Goal: Task Accomplishment & Management: Manage account settings

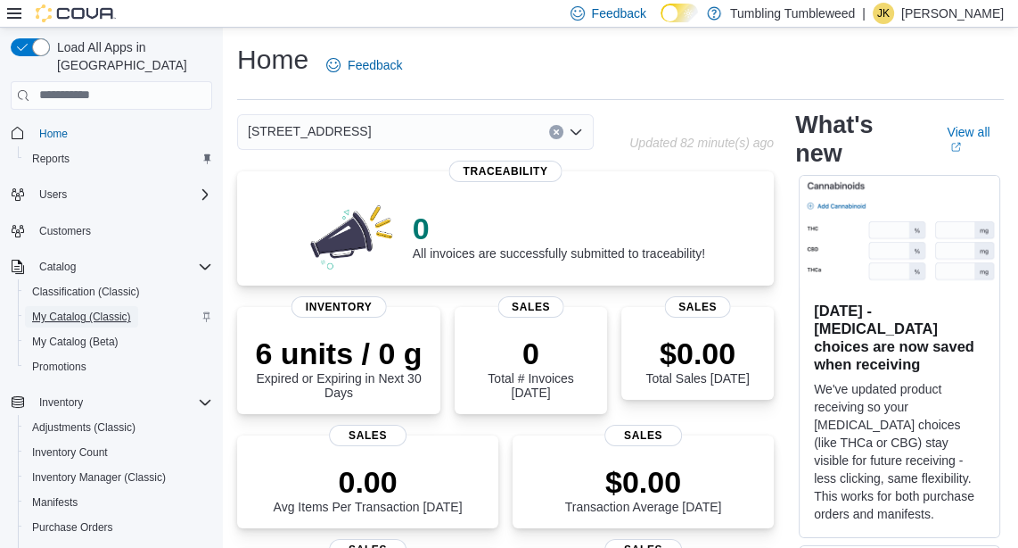
click at [56, 309] on span "My Catalog (Classic)" at bounding box center [81, 316] width 99 height 14
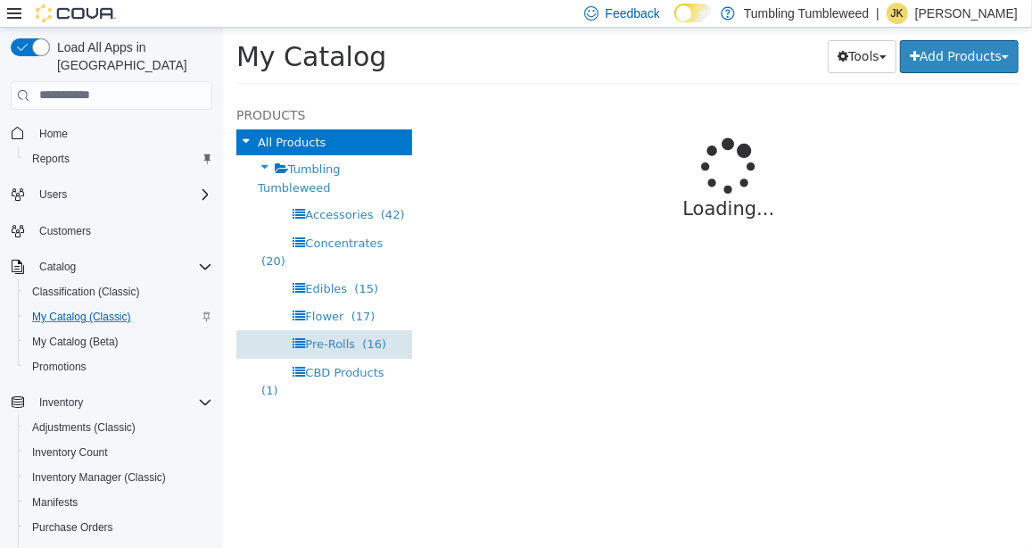
select select "**********"
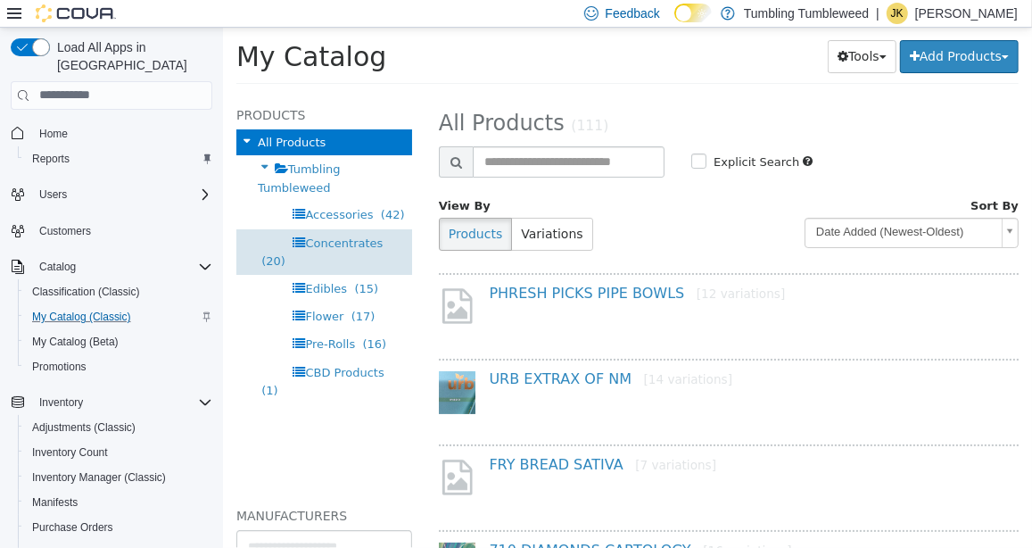
click at [329, 237] on span "Concentrates" at bounding box center [343, 241] width 78 height 13
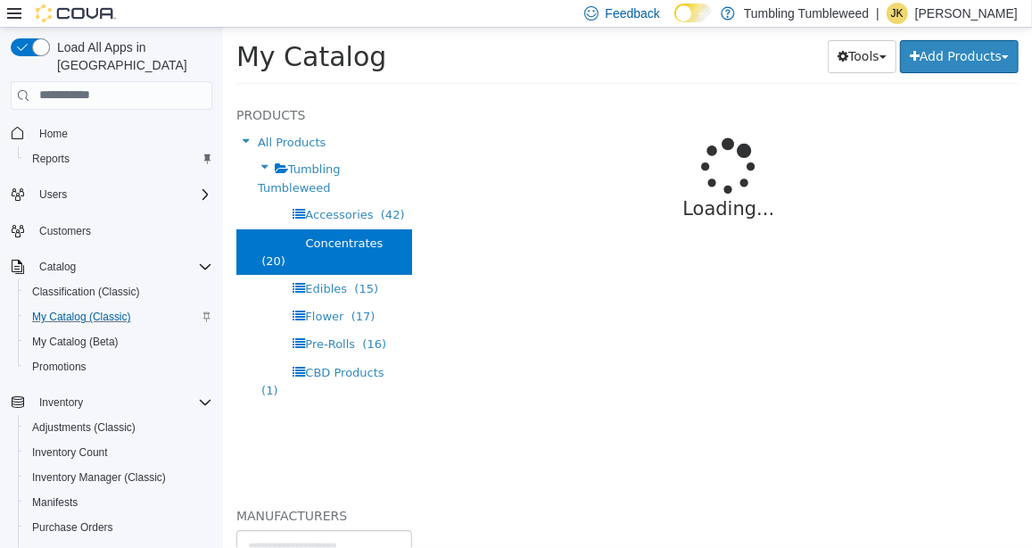
select select "**********"
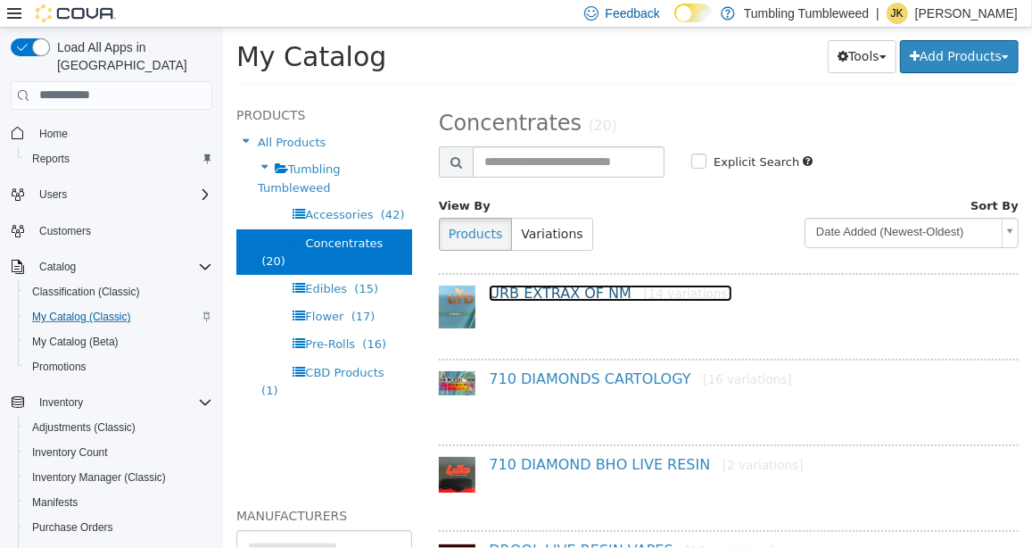
click at [590, 293] on link "URB EXTRAX OF NM [14 variations]" at bounding box center [609, 292] width 243 height 17
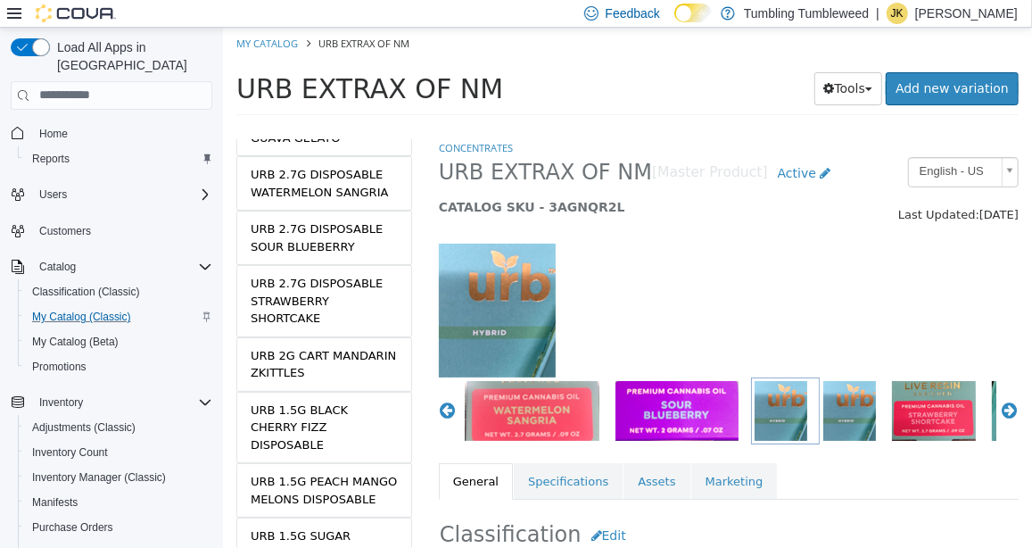
scroll to position [642, 0]
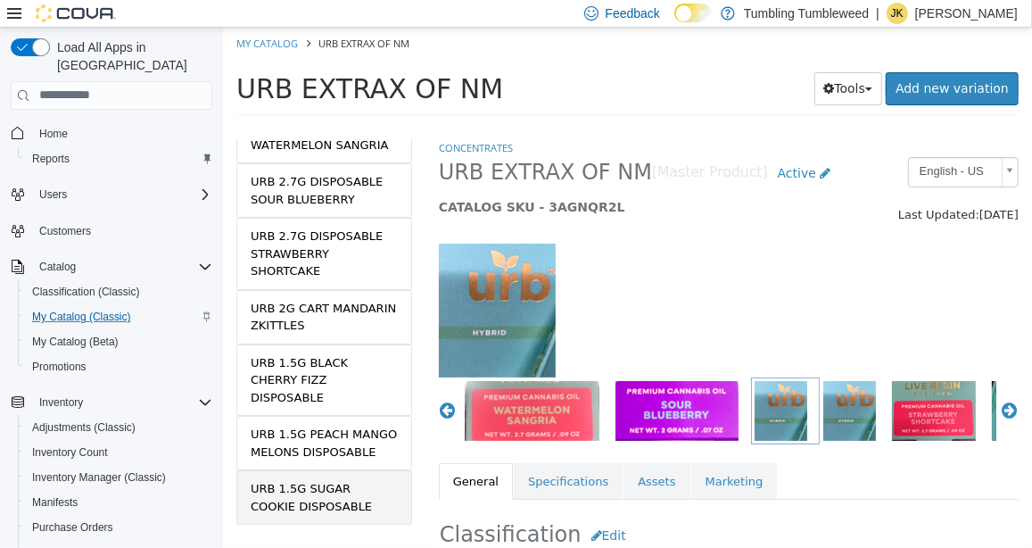
click at [311, 479] on div "URB 1.5G SUGAR COOKIE DISPOSABLE" at bounding box center [323, 496] width 147 height 35
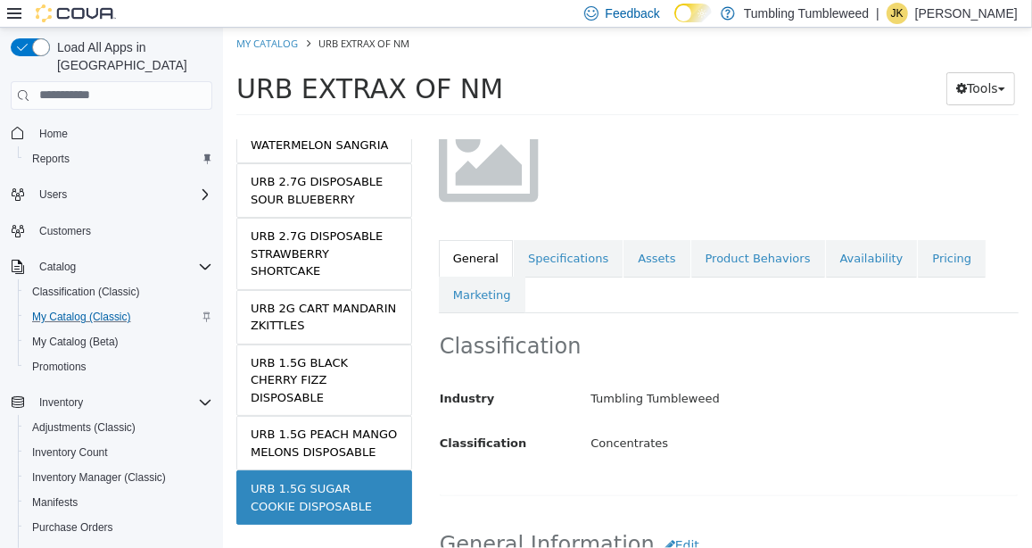
scroll to position [178, 0]
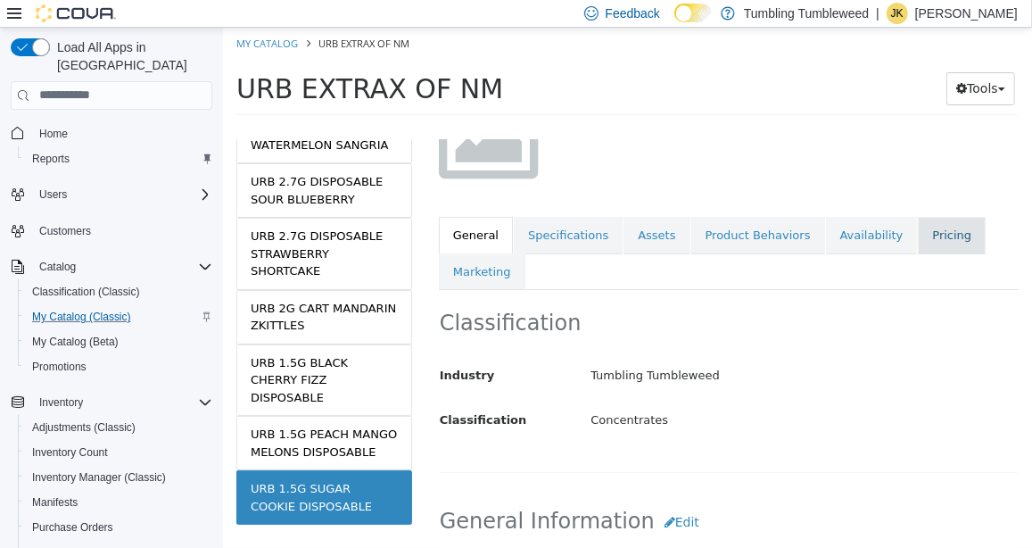
click at [917, 236] on link "Pricing" at bounding box center [951, 234] width 68 height 37
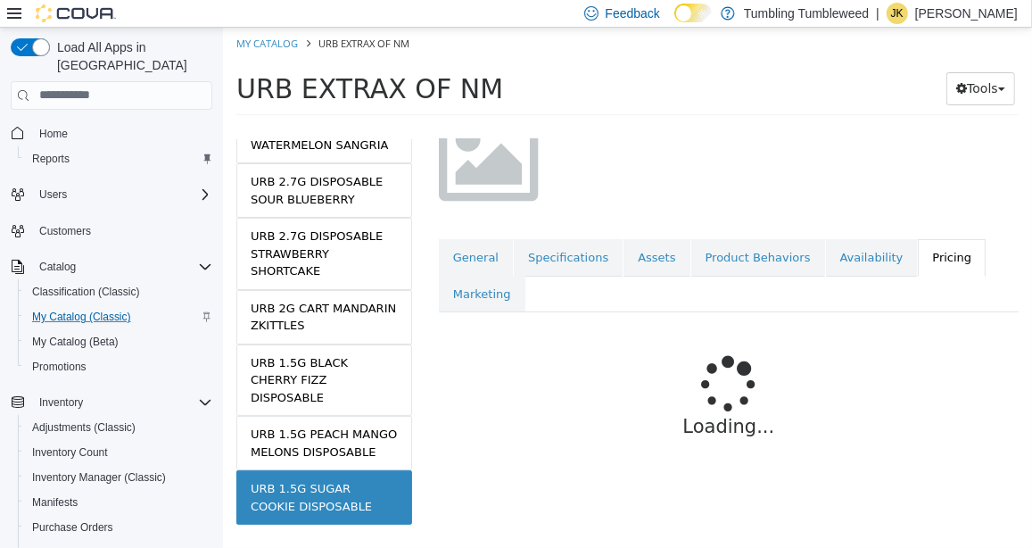
scroll to position [167, 0]
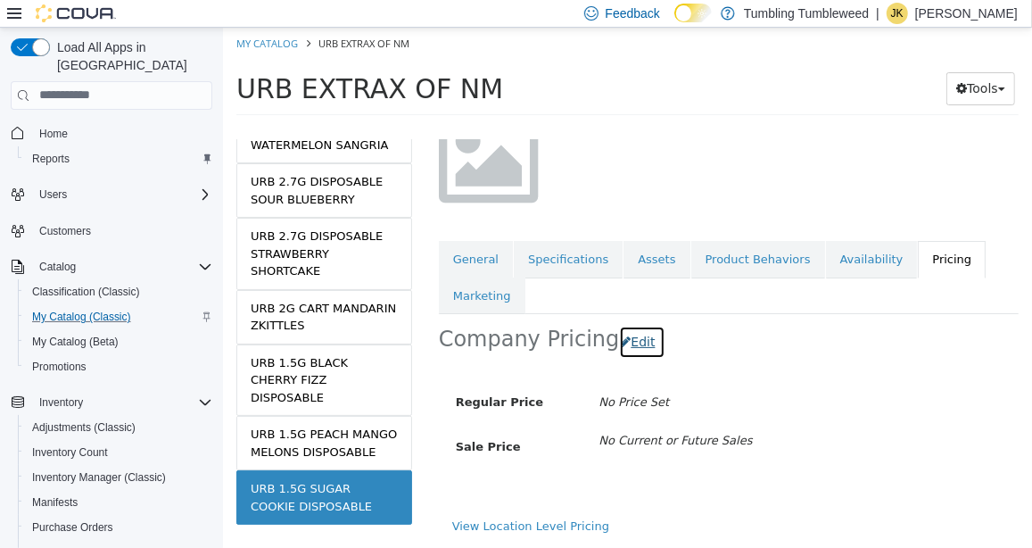
click at [628, 326] on button "Edit" at bounding box center [640, 341] width 45 height 33
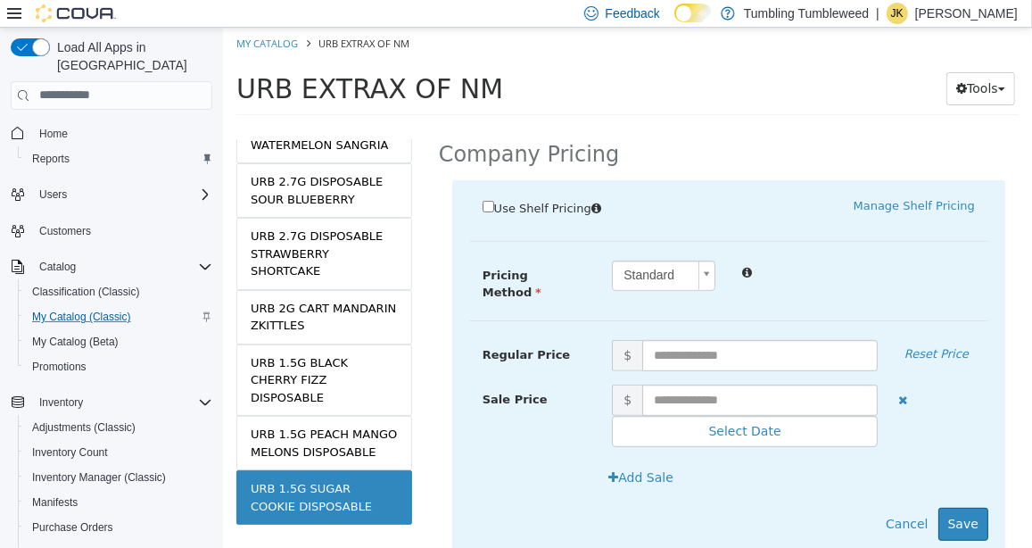
scroll to position [345, 0]
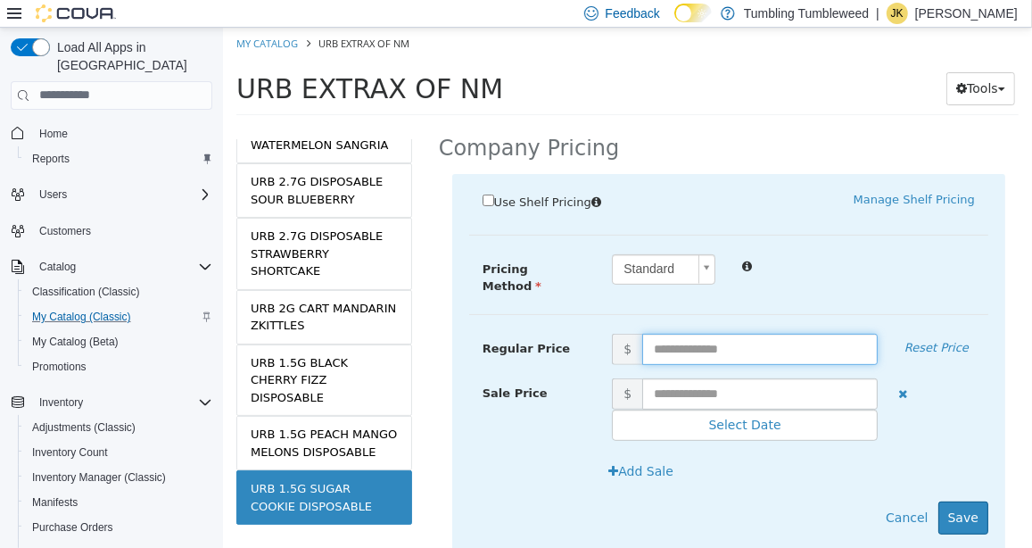
click at [678, 335] on input "text" at bounding box center [758, 348] width 235 height 31
type input "**"
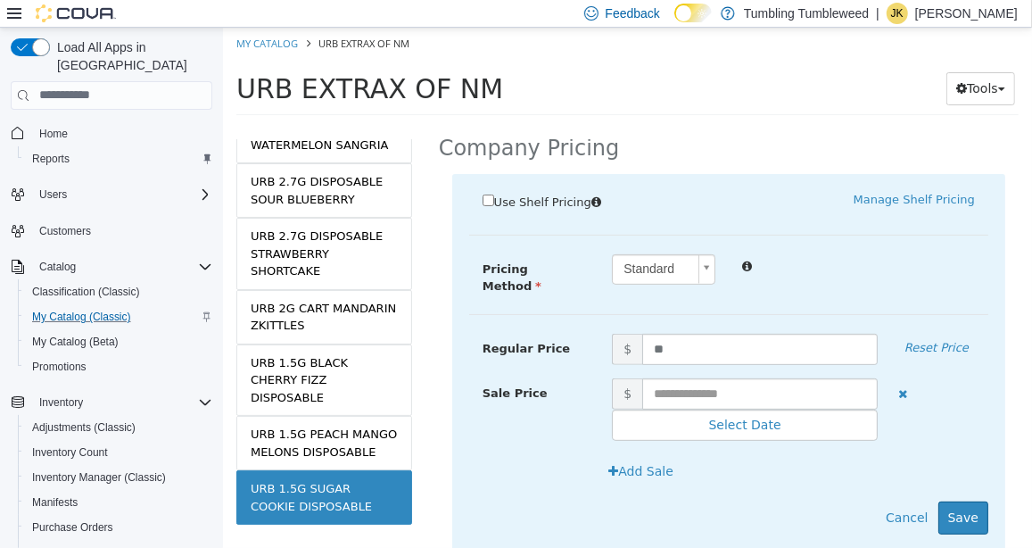
click at [941, 428] on div "$ Select Date (UTC-6) [GEOGRAPHIC_DATA]" at bounding box center [793, 408] width 390 height 63
click at [952, 509] on button "Save" at bounding box center [962, 516] width 50 height 33
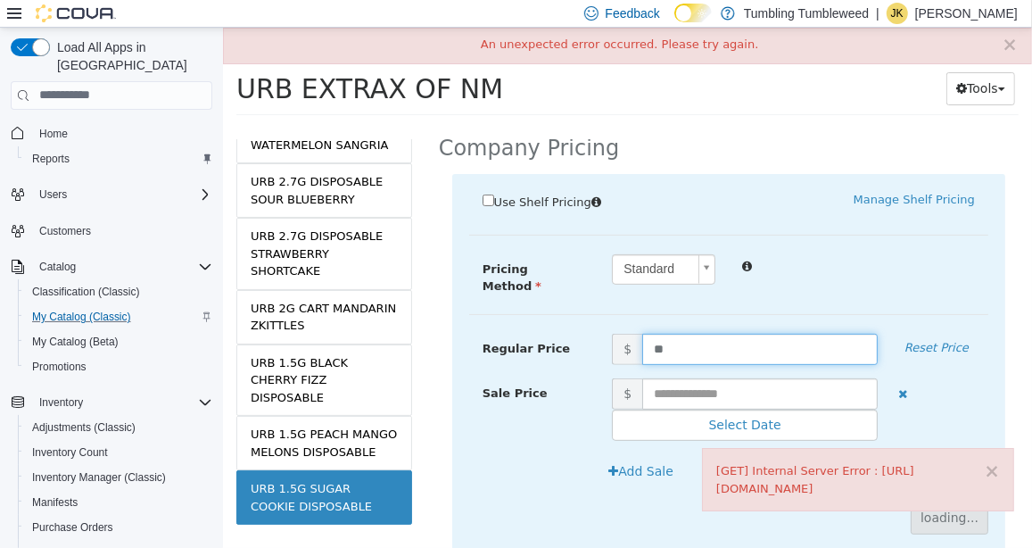
drag, startPoint x: 676, startPoint y: 342, endPoint x: 576, endPoint y: 352, distance: 100.5
click at [579, 350] on div "Regular Price $ ** Reset Price" at bounding box center [727, 348] width 519 height 31
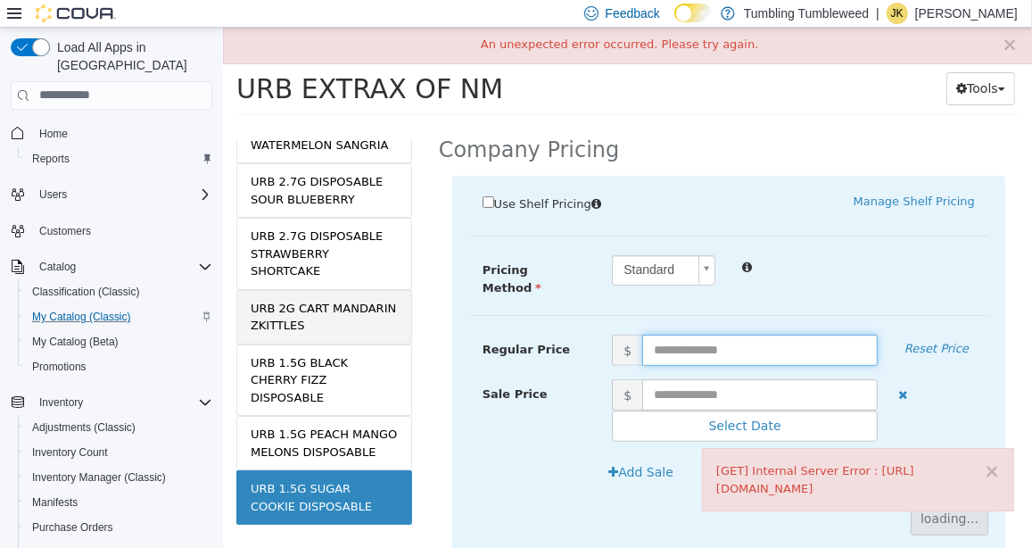
scroll to position [346, 0]
click at [345, 300] on div "URB 2G CART MANDARIN ZKITTLES" at bounding box center [323, 316] width 147 height 35
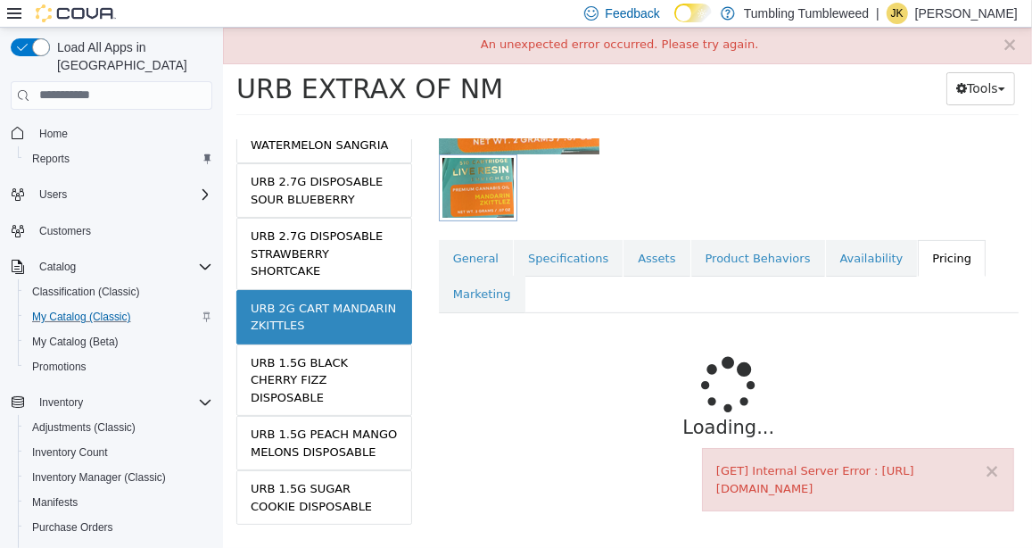
scroll to position [278, 0]
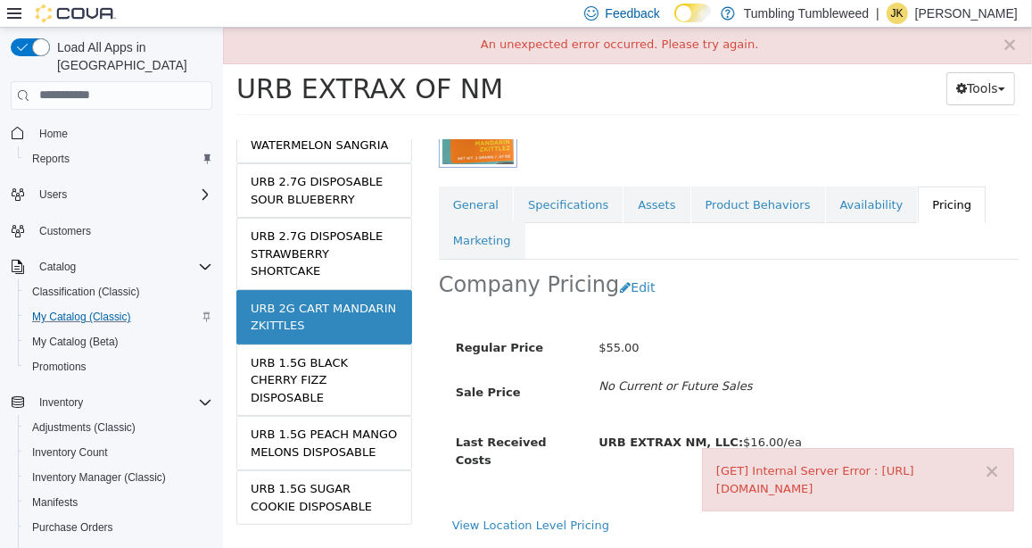
click at [344, 299] on div "URB 2G CART MANDARIN ZKITTLES" at bounding box center [323, 316] width 147 height 35
click at [1010, 47] on button "×" at bounding box center [1009, 44] width 16 height 19
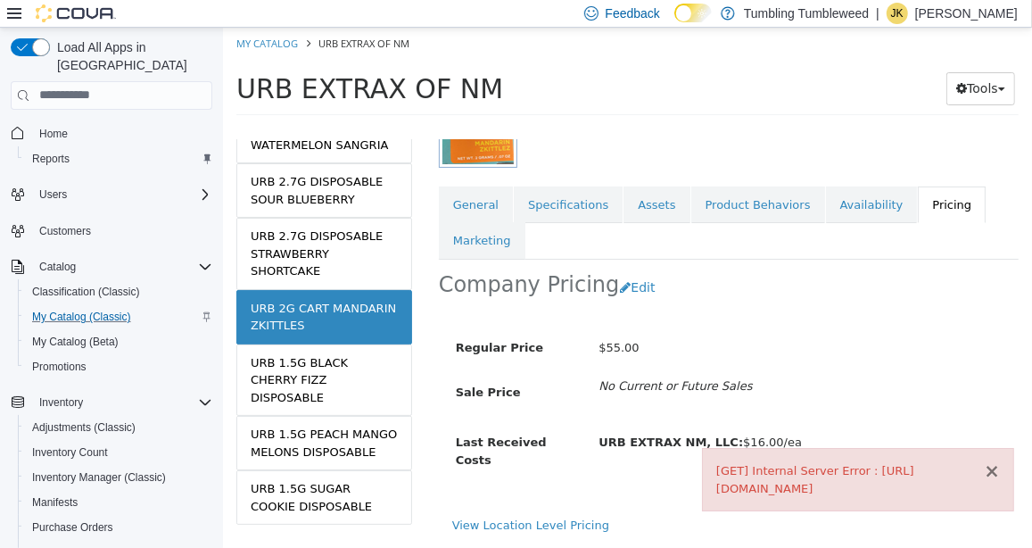
click at [994, 474] on button "×" at bounding box center [991, 470] width 16 height 19
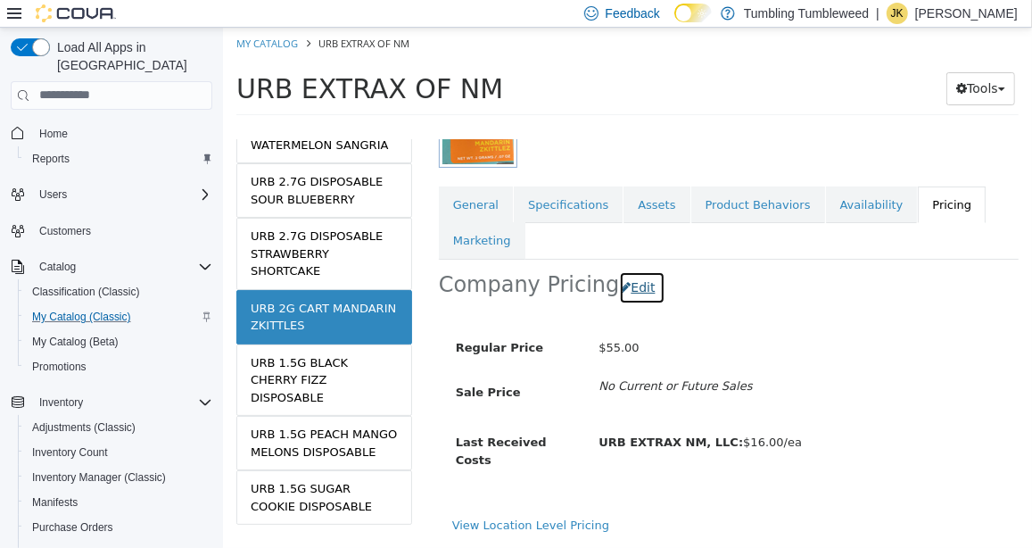
click at [631, 282] on button "Edit" at bounding box center [640, 286] width 45 height 33
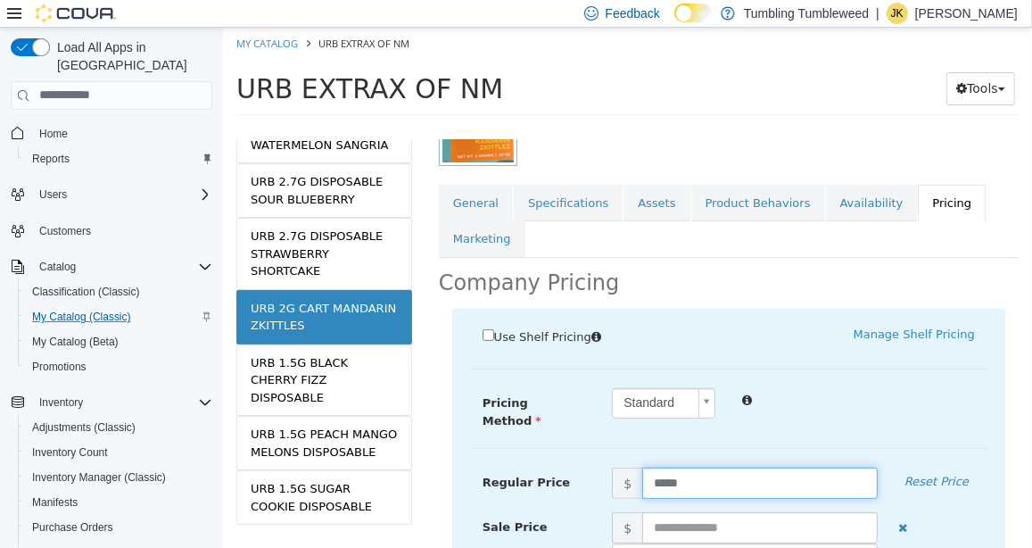
drag, startPoint x: 681, startPoint y: 471, endPoint x: 570, endPoint y: 483, distance: 112.2
click at [592, 471] on div "Regular Price $ ***** Reset Price" at bounding box center [727, 481] width 519 height 31
type input "**"
click at [939, 263] on div "Concentrates URB 2G CART MANDARIN ZKITTLES [Variation] Active CATALOG SKU - QU3…" at bounding box center [728, 342] width 606 height 408
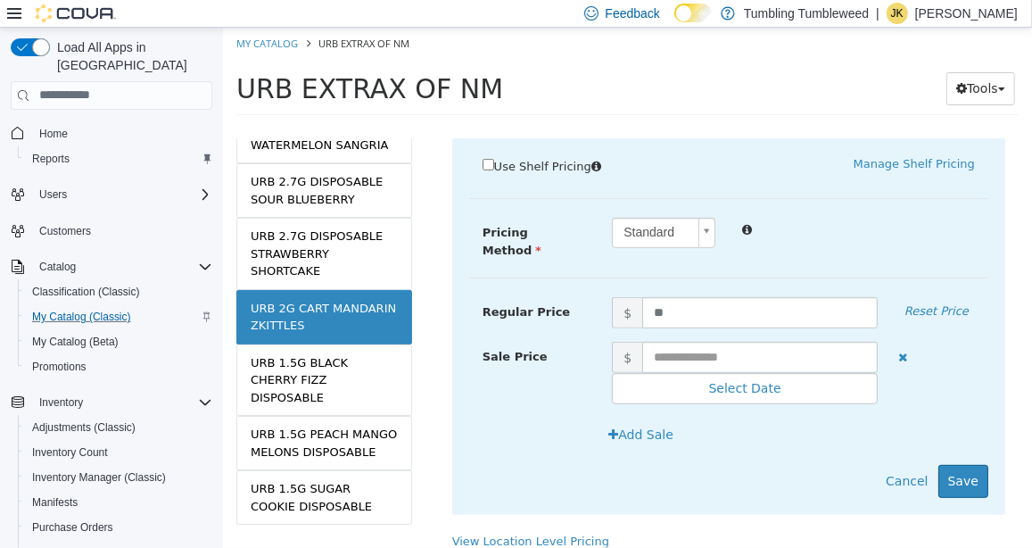
scroll to position [466, 0]
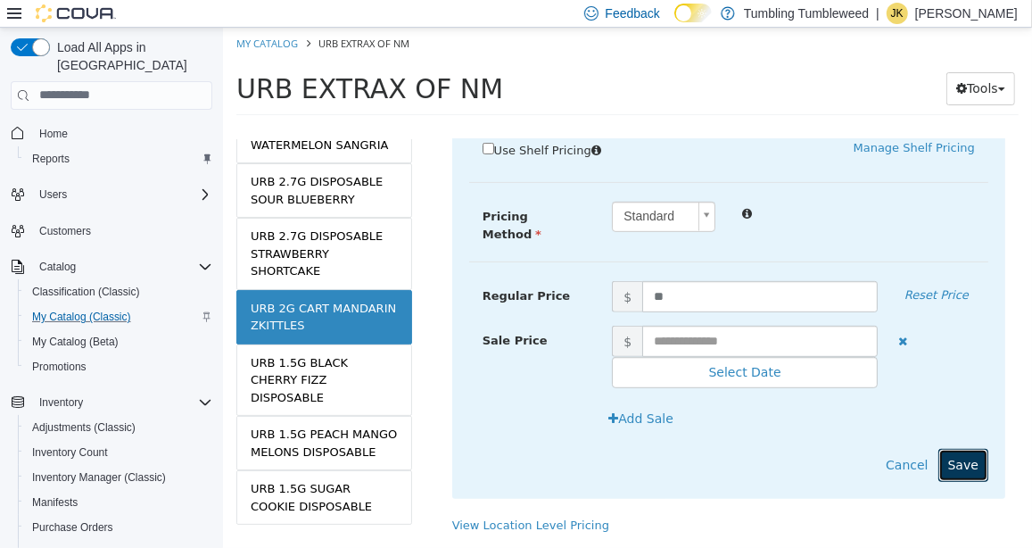
click at [953, 456] on button "Save" at bounding box center [962, 464] width 50 height 33
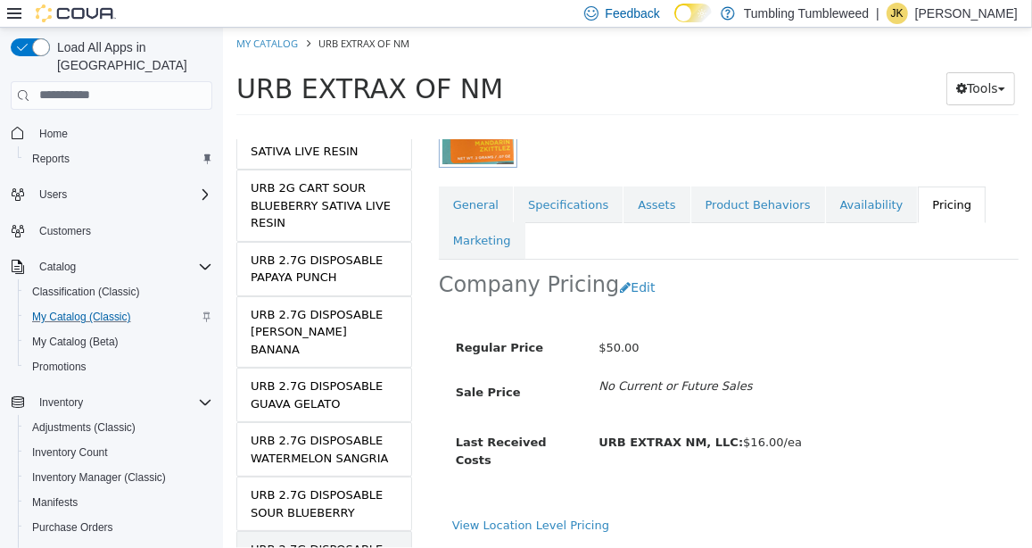
scroll to position [285, 0]
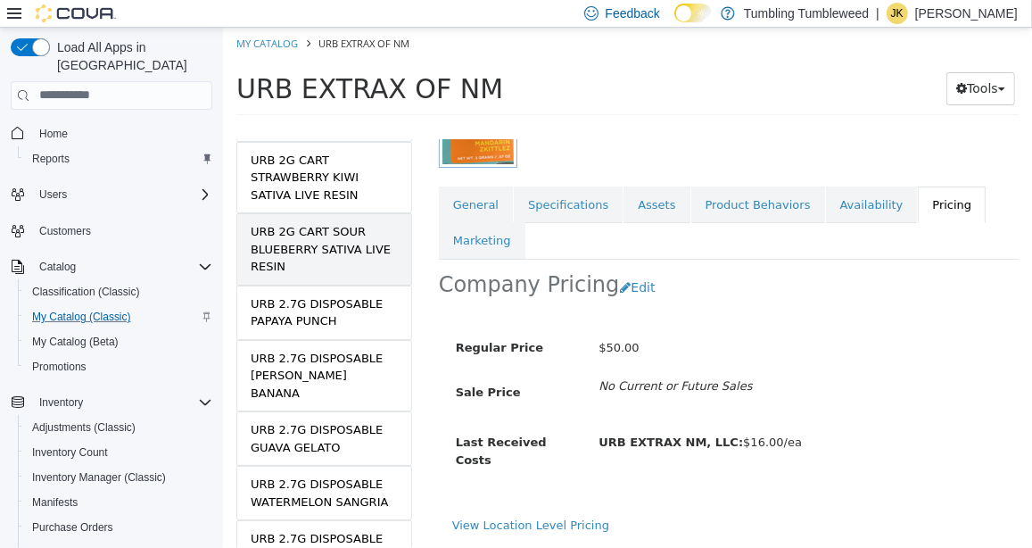
click at [315, 232] on div "URB 2G CART SOUR BLUEBERRY SATIVA LIVE RESIN" at bounding box center [323, 248] width 147 height 53
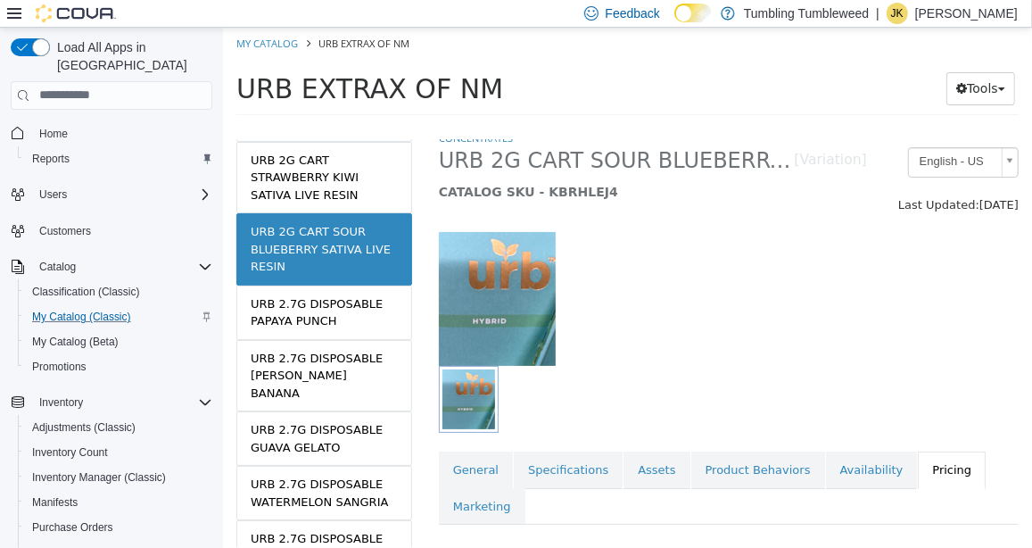
scroll to position [277, 0]
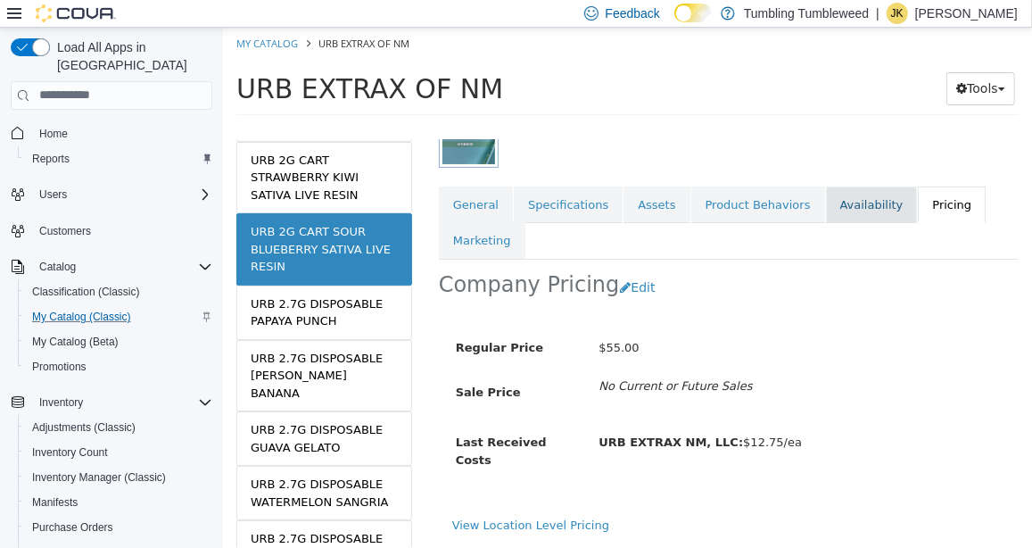
click at [825, 199] on link "Availability" at bounding box center [871, 204] width 92 height 37
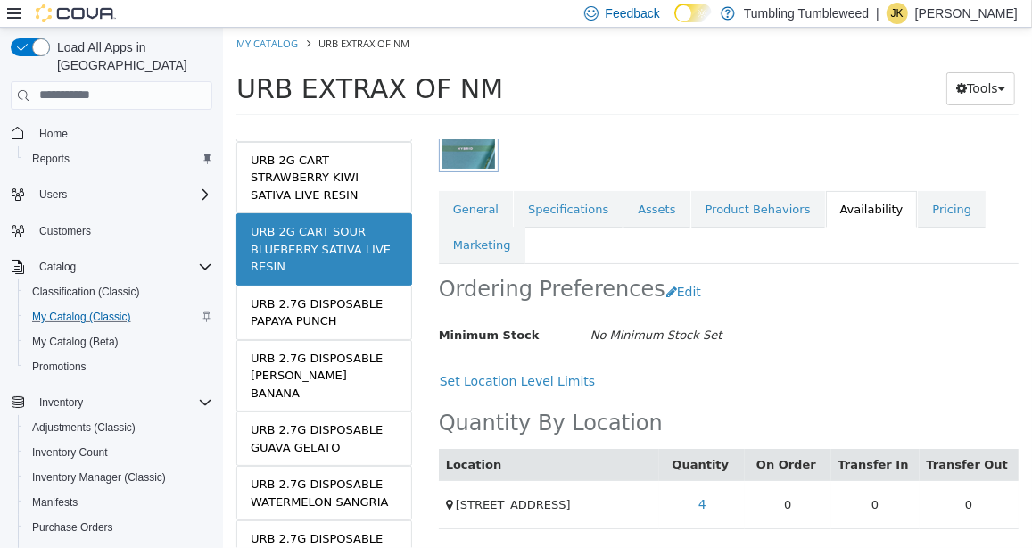
scroll to position [285, 0]
click at [917, 190] on link "Pricing" at bounding box center [951, 208] width 68 height 37
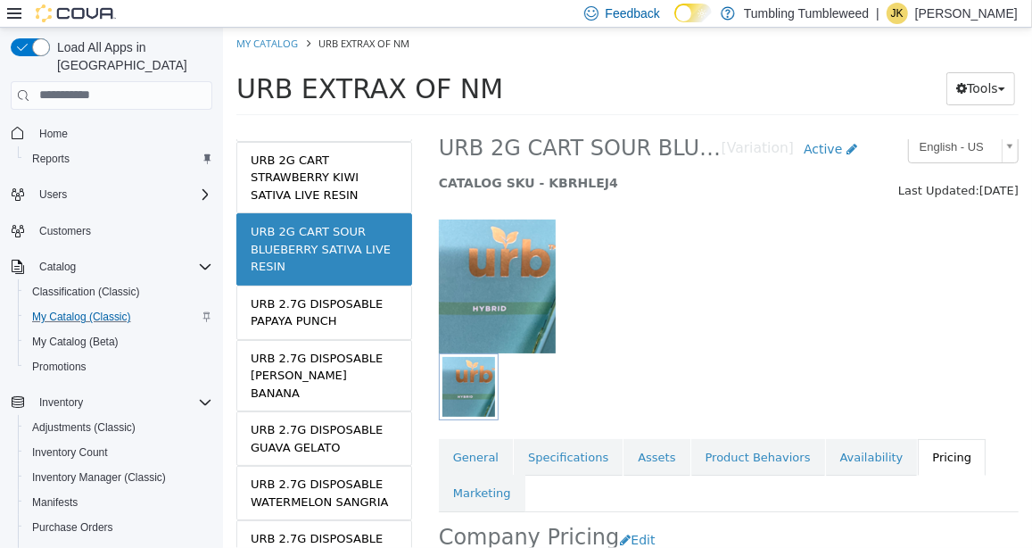
scroll to position [278, 0]
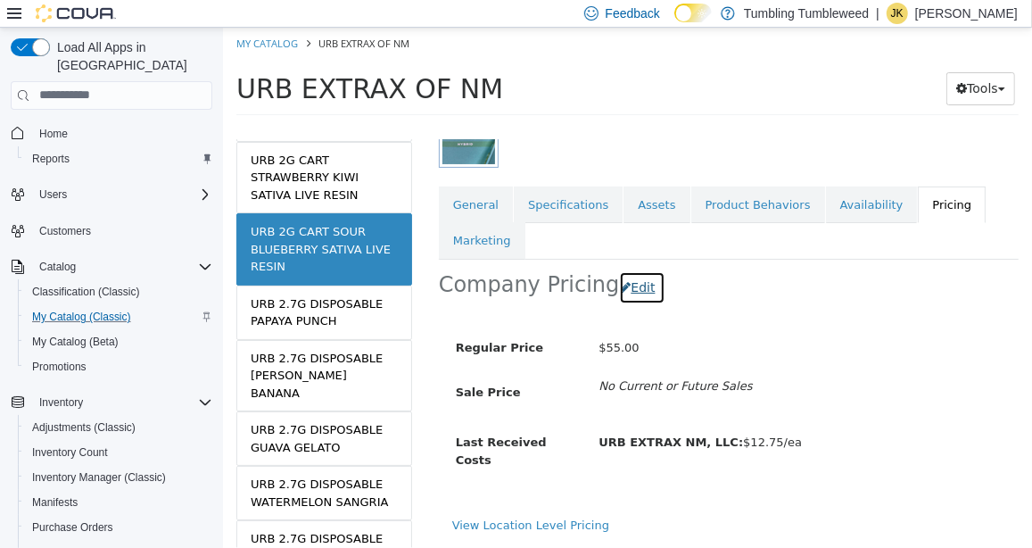
click at [628, 278] on button "Edit" at bounding box center [640, 286] width 45 height 33
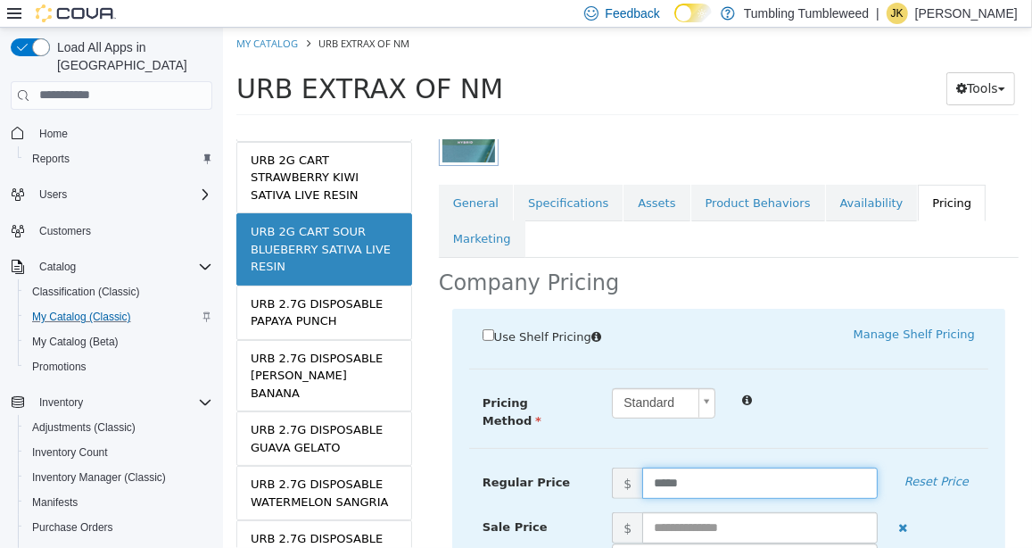
click at [660, 474] on input "*****" at bounding box center [758, 481] width 235 height 31
type input "*****"
click at [960, 413] on div "Standard *" at bounding box center [793, 402] width 390 height 31
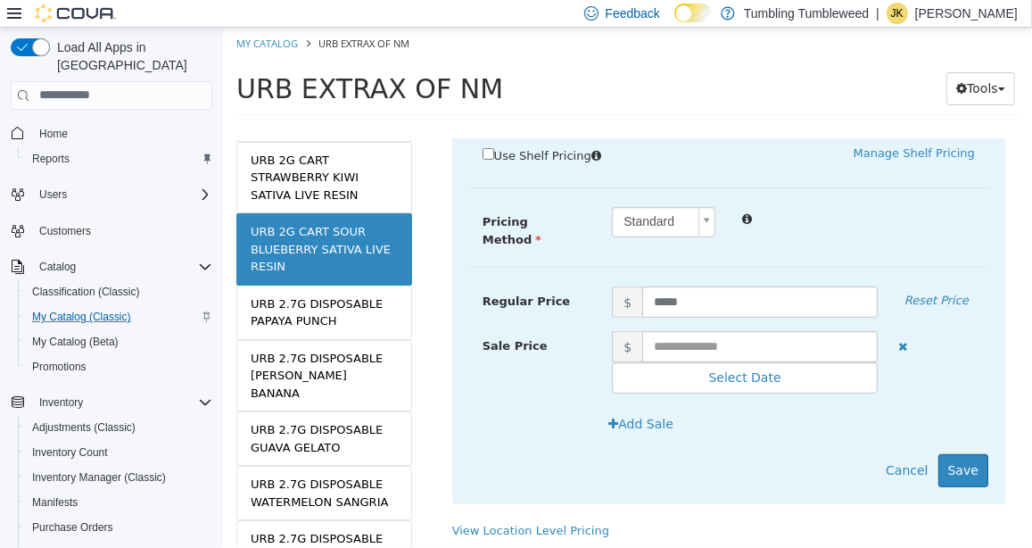
scroll to position [466, 0]
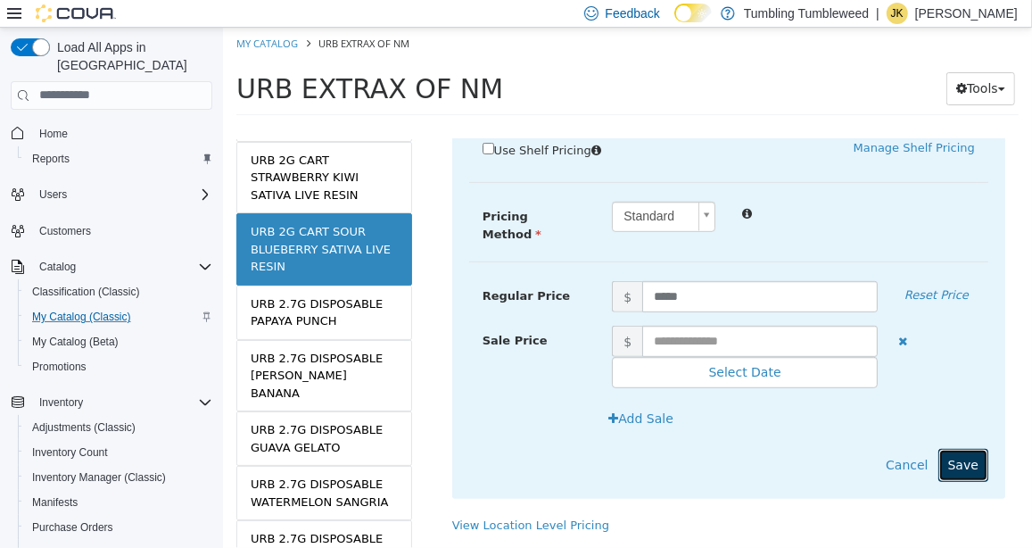
click at [953, 462] on button "Save" at bounding box center [962, 464] width 50 height 33
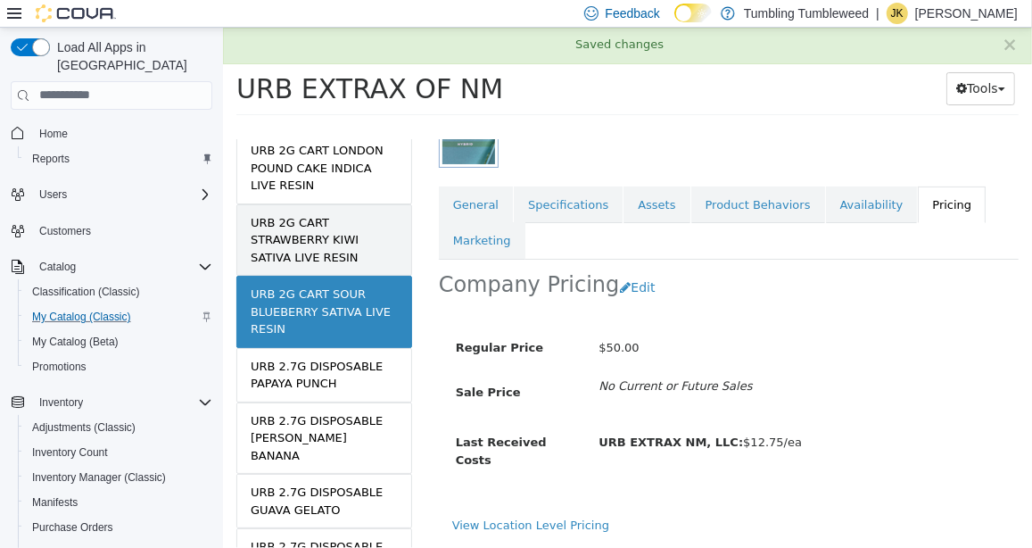
scroll to position [107, 0]
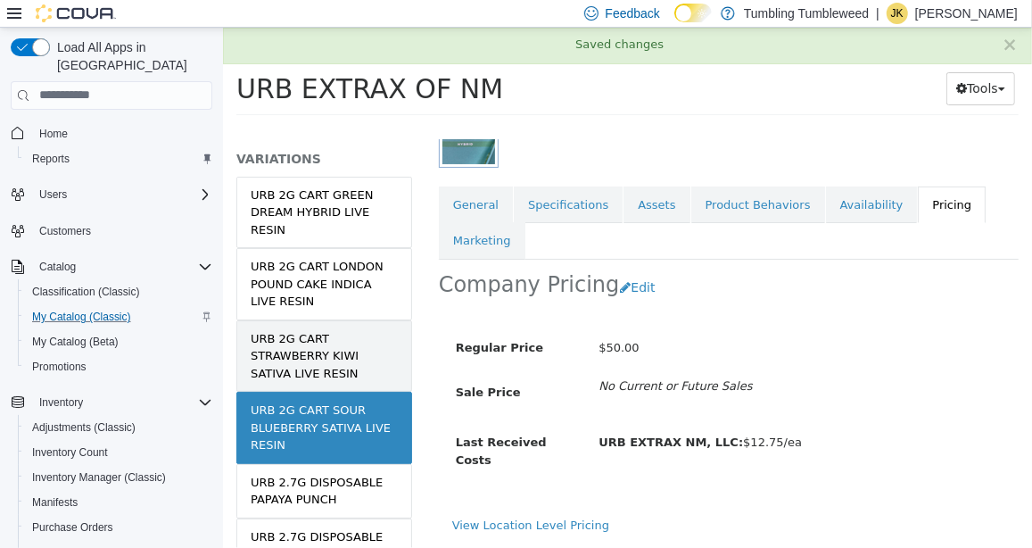
click at [334, 373] on div "URB 2G CART STRAWBERRY KIWI SATIVA LIVE RESIN" at bounding box center [323, 355] width 147 height 53
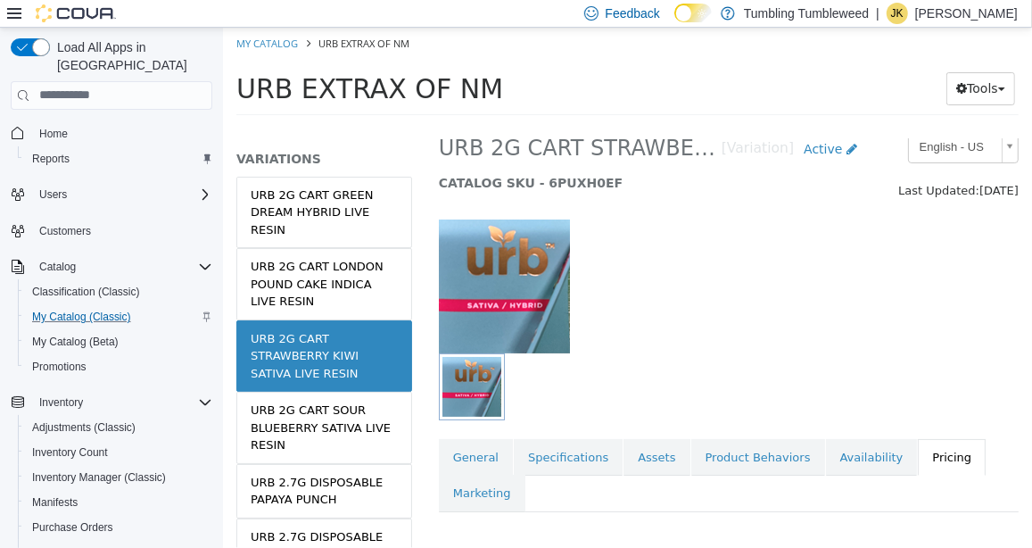
scroll to position [235, 0]
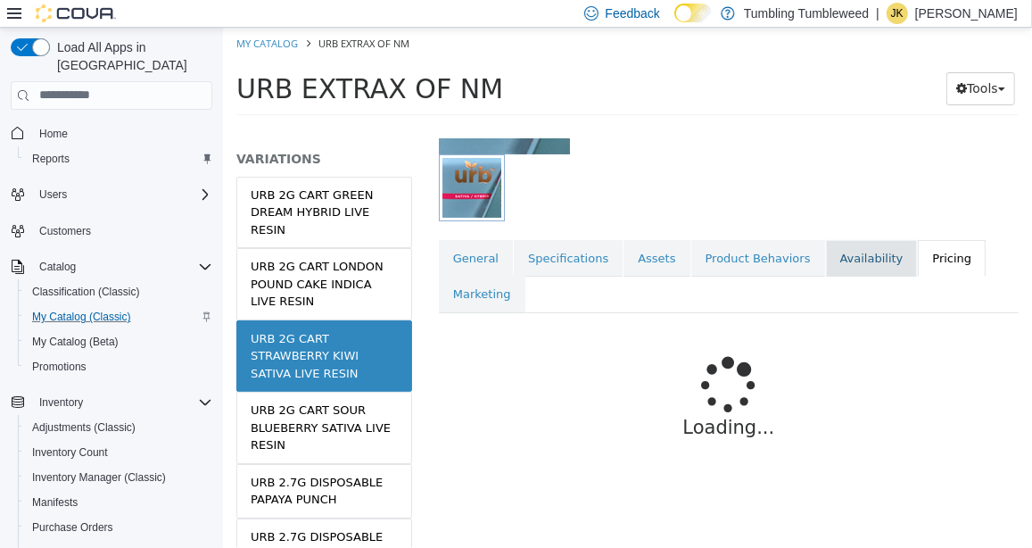
click at [829, 245] on link "Availability" at bounding box center [871, 257] width 92 height 37
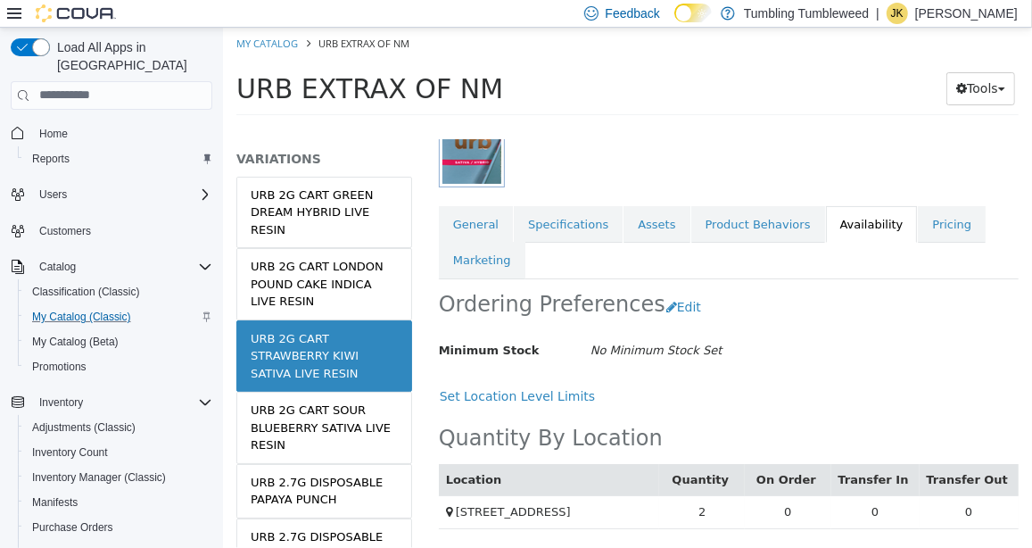
scroll to position [277, 0]
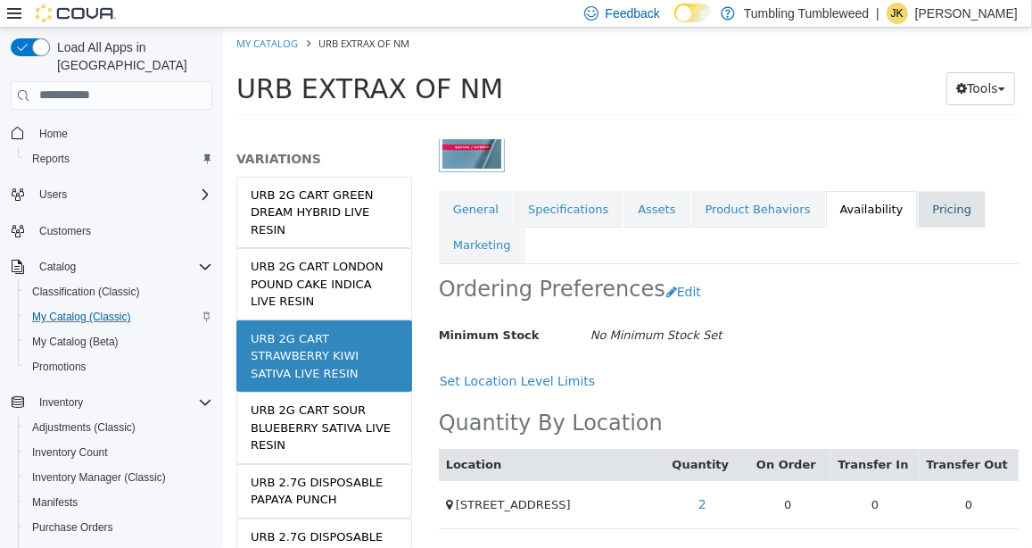
click at [917, 202] on link "Pricing" at bounding box center [951, 208] width 68 height 37
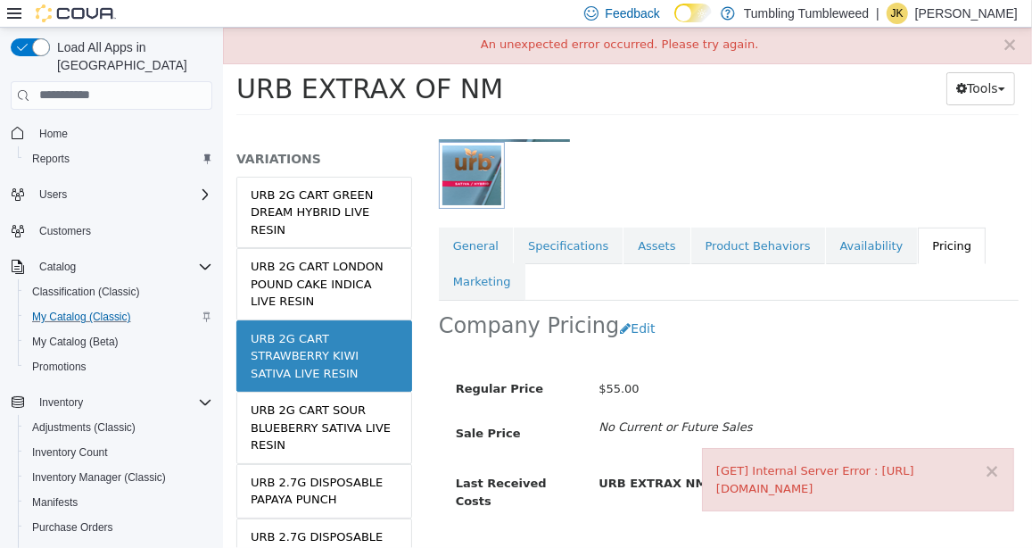
scroll to position [277, 0]
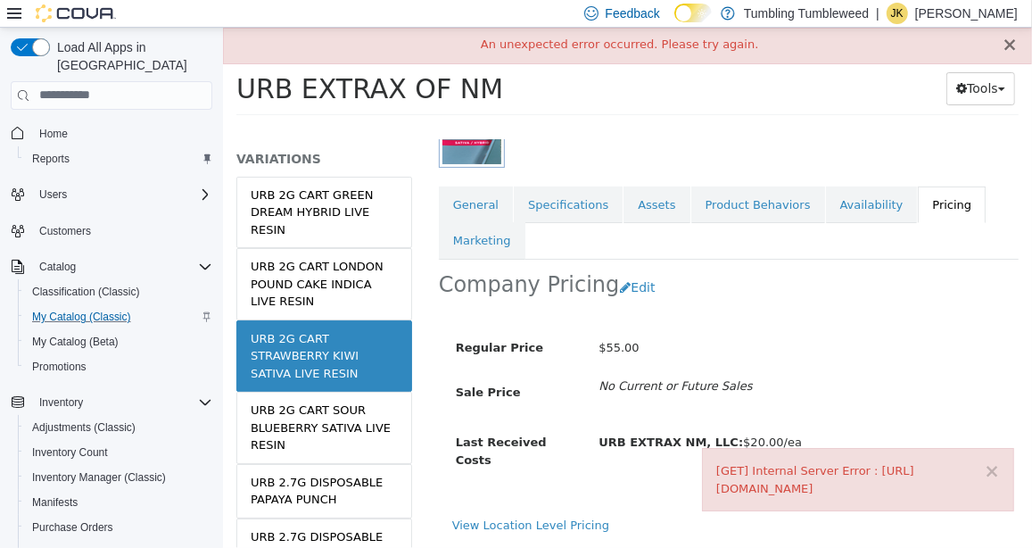
click at [1008, 45] on button "×" at bounding box center [1009, 44] width 16 height 19
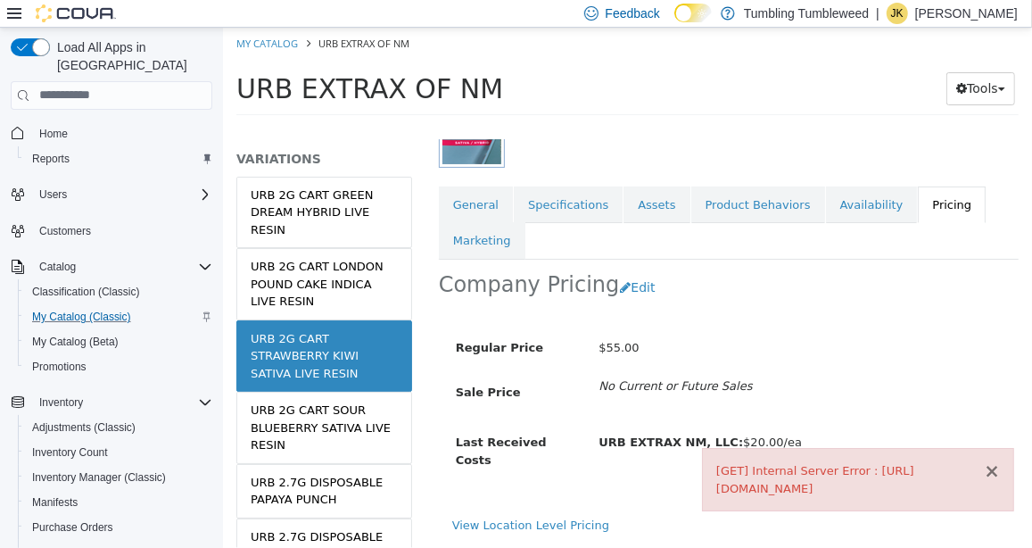
click at [994, 461] on button "×" at bounding box center [991, 470] width 16 height 19
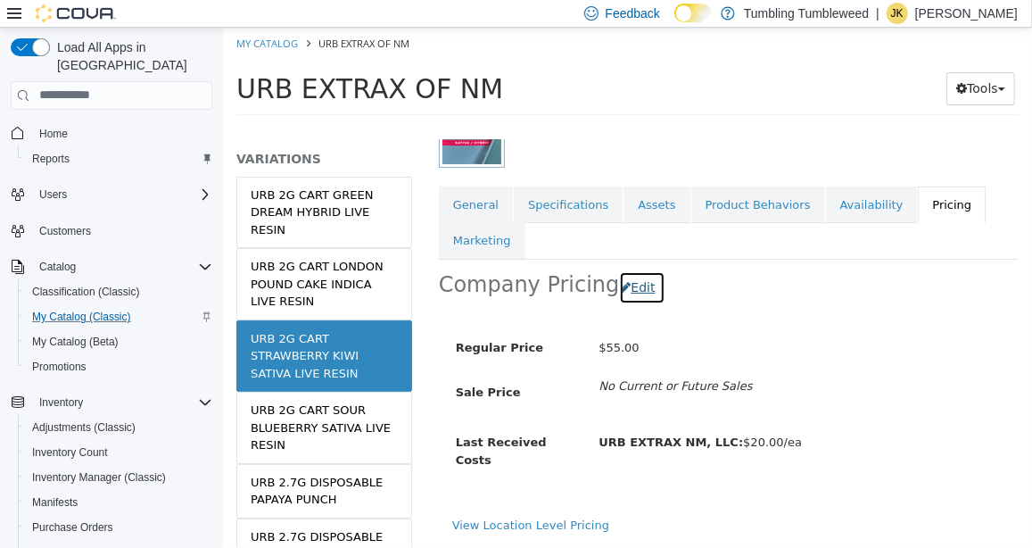
click at [627, 282] on button "Edit" at bounding box center [640, 286] width 45 height 33
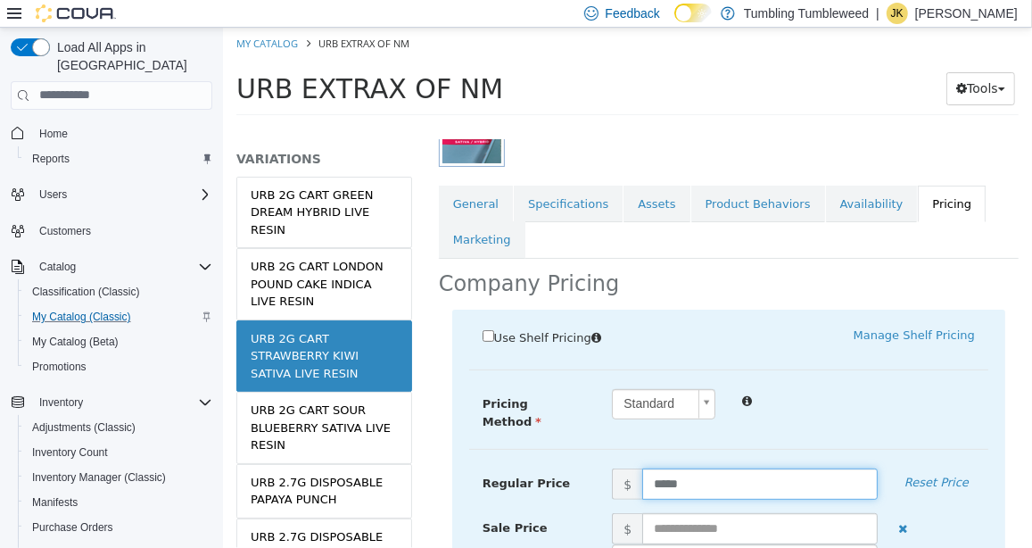
click at [659, 470] on input "*****" at bounding box center [758, 482] width 235 height 31
type input "*****"
click at [899, 393] on div at bounding box center [858, 398] width 260 height 21
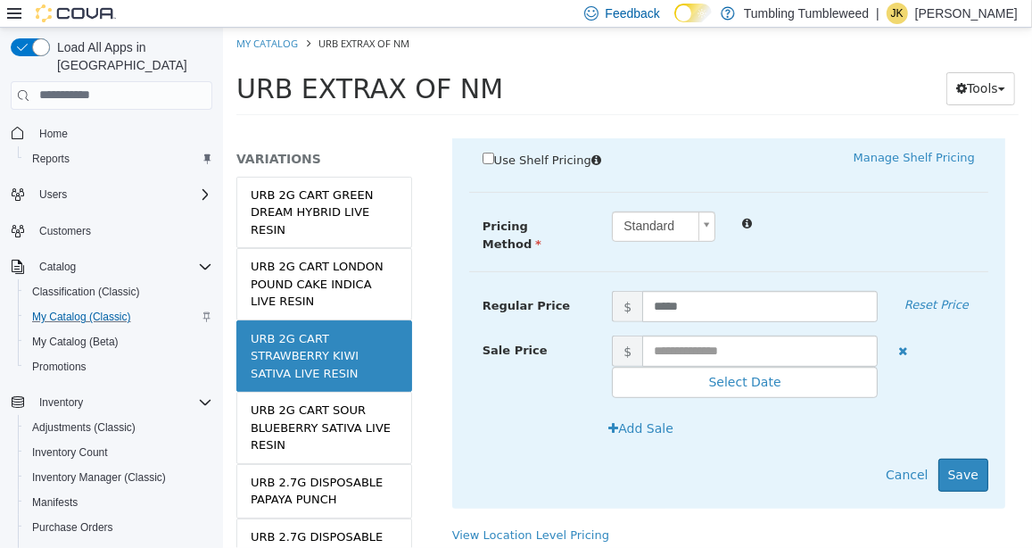
scroll to position [466, 0]
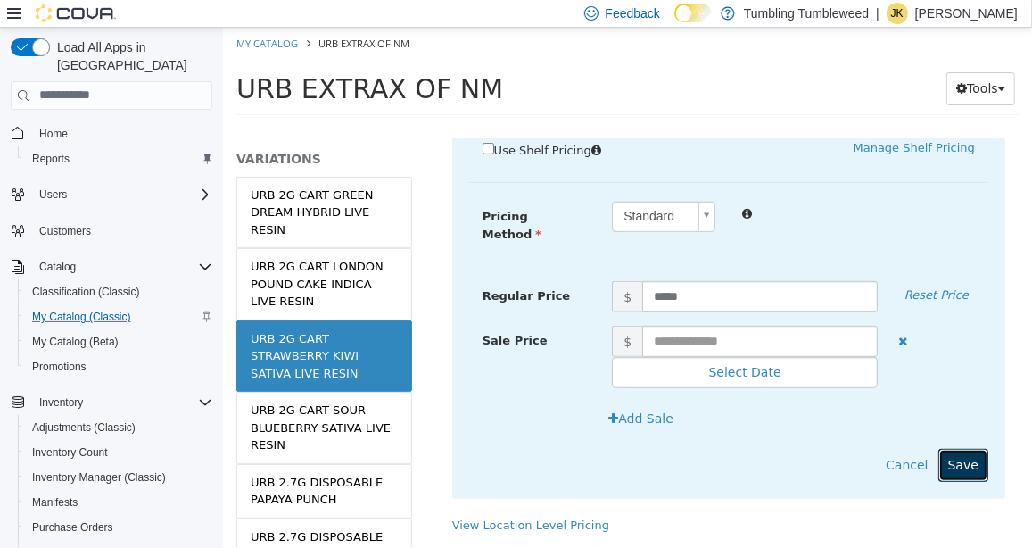
click at [941, 457] on button "Save" at bounding box center [962, 464] width 50 height 33
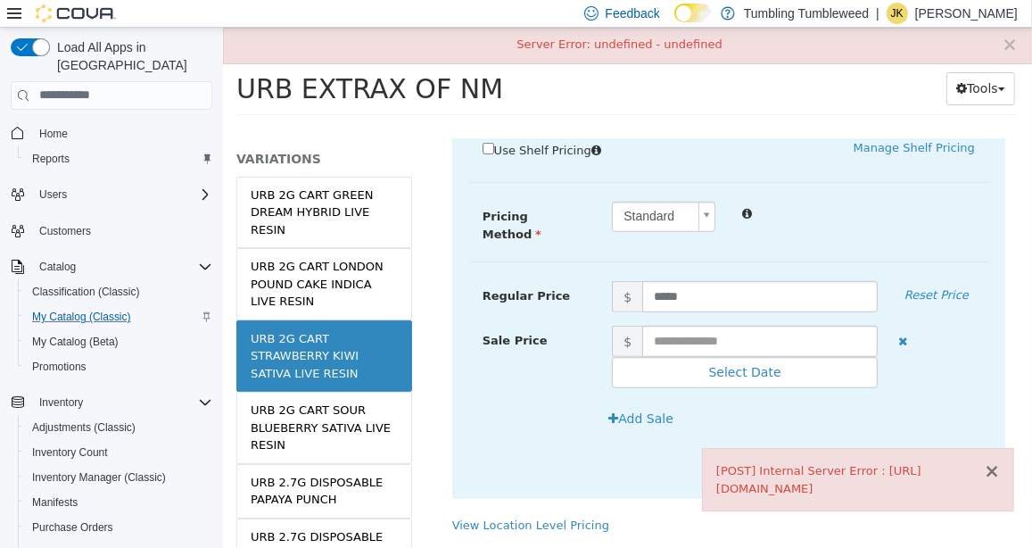
click at [995, 471] on button "×" at bounding box center [991, 470] width 16 height 19
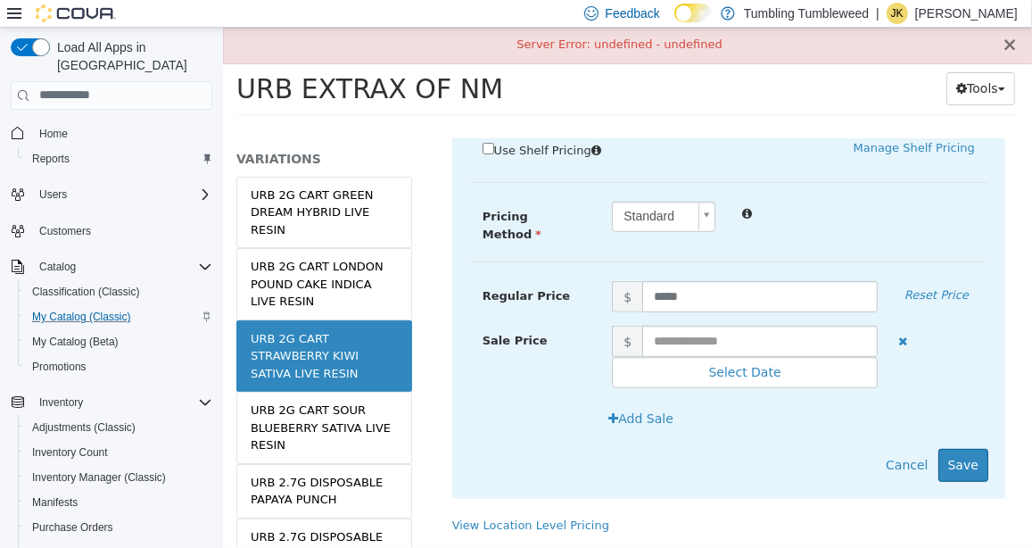
click at [1006, 54] on button "×" at bounding box center [1009, 44] width 16 height 19
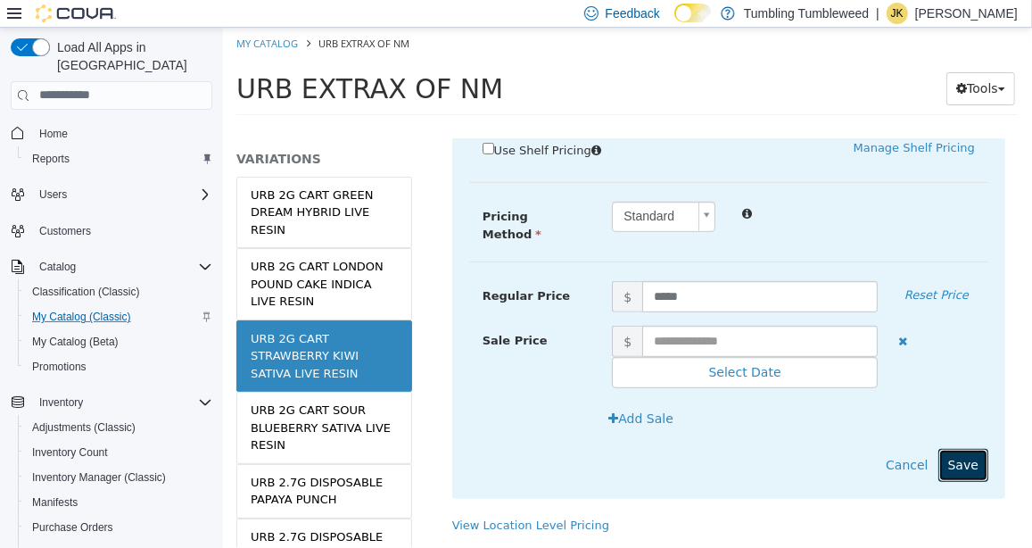
click at [949, 452] on button "Save" at bounding box center [962, 464] width 50 height 33
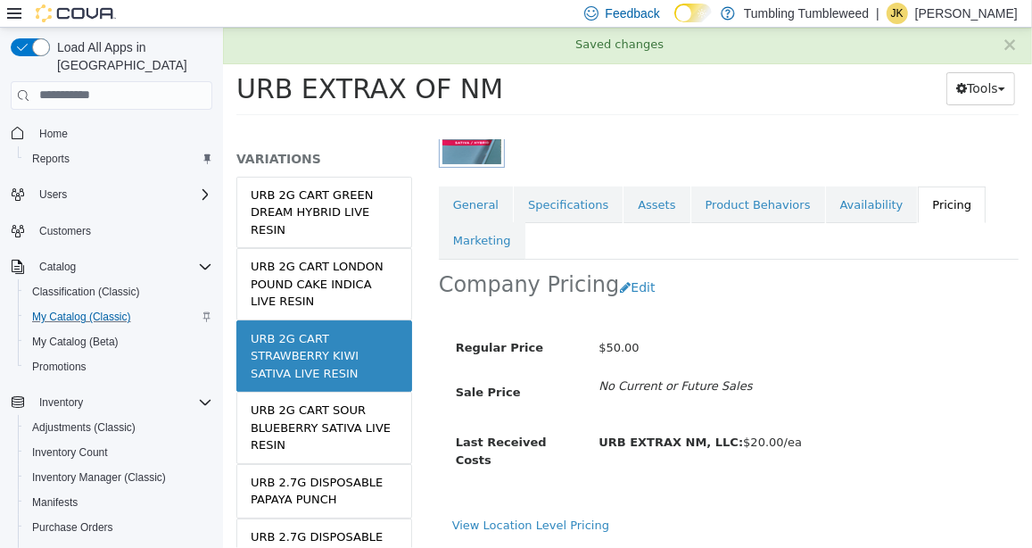
scroll to position [278, 0]
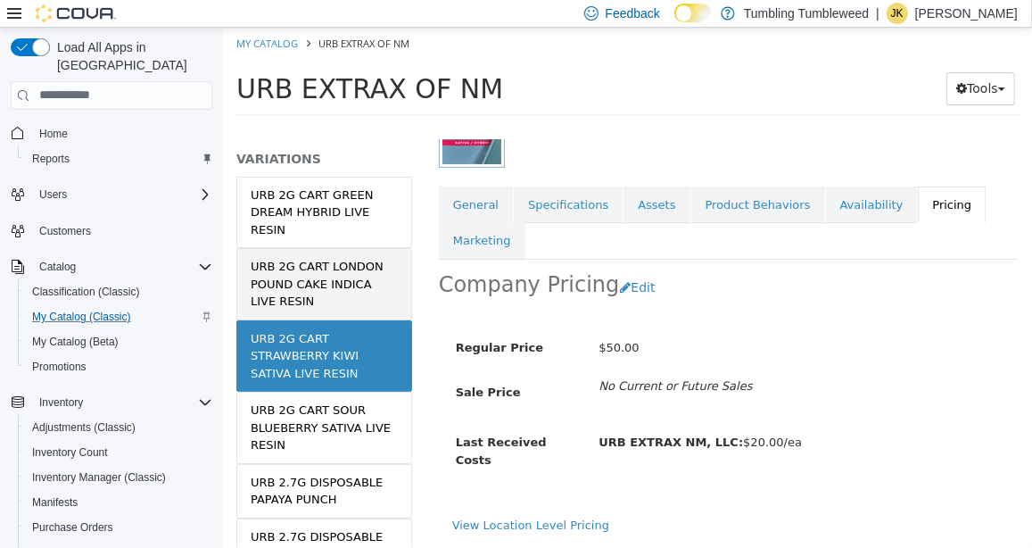
click at [352, 289] on div "URB 2G CART LONDON POUND CAKE INDICA LIVE RESIN" at bounding box center [323, 283] width 147 height 53
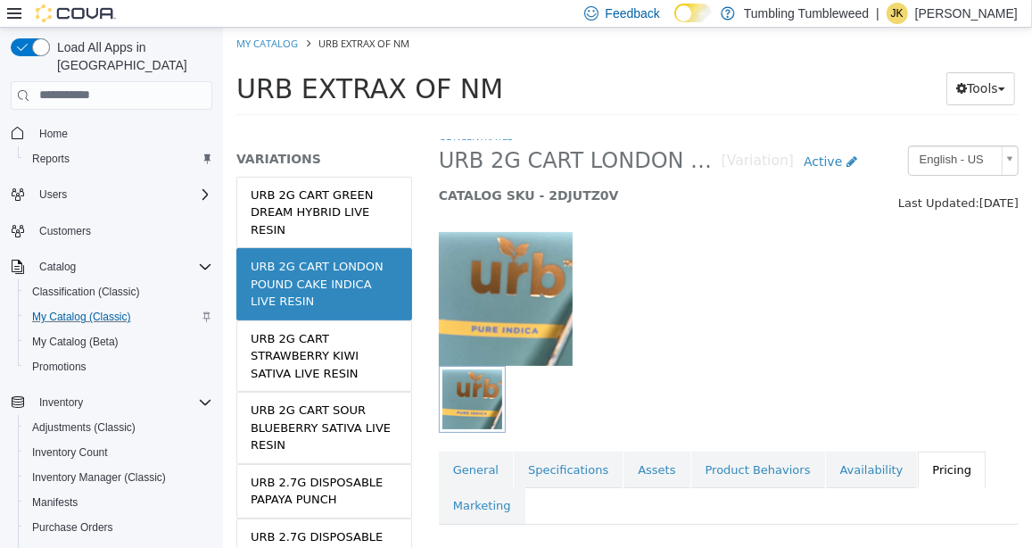
scroll to position [277, 0]
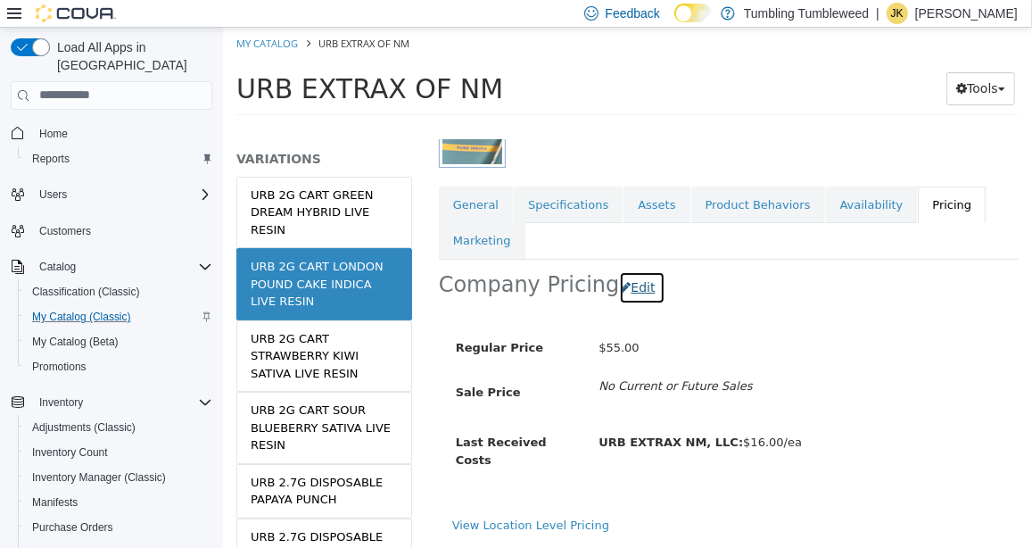
click at [625, 287] on button "Edit" at bounding box center [640, 286] width 45 height 33
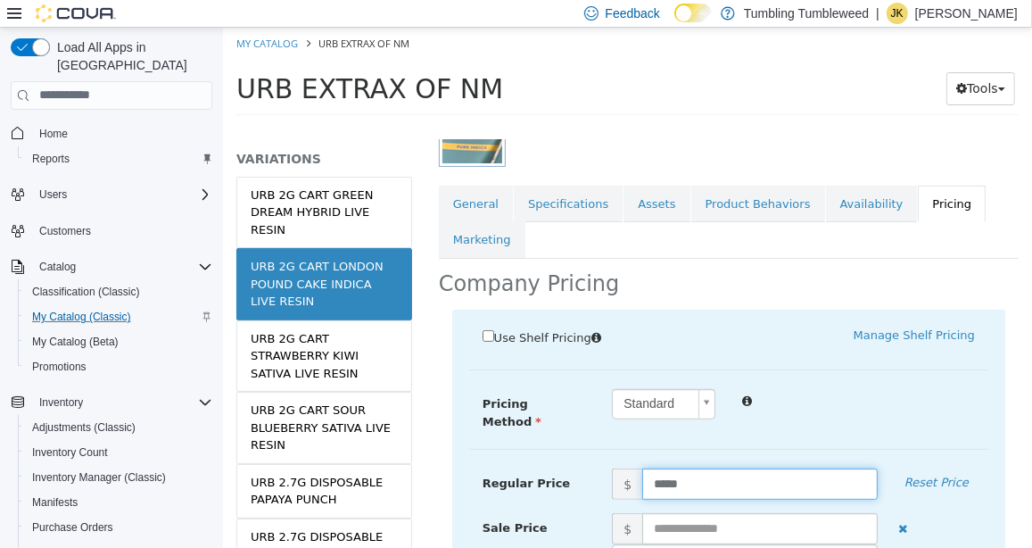
click at [661, 477] on input "*****" at bounding box center [758, 482] width 235 height 31
type input "*****"
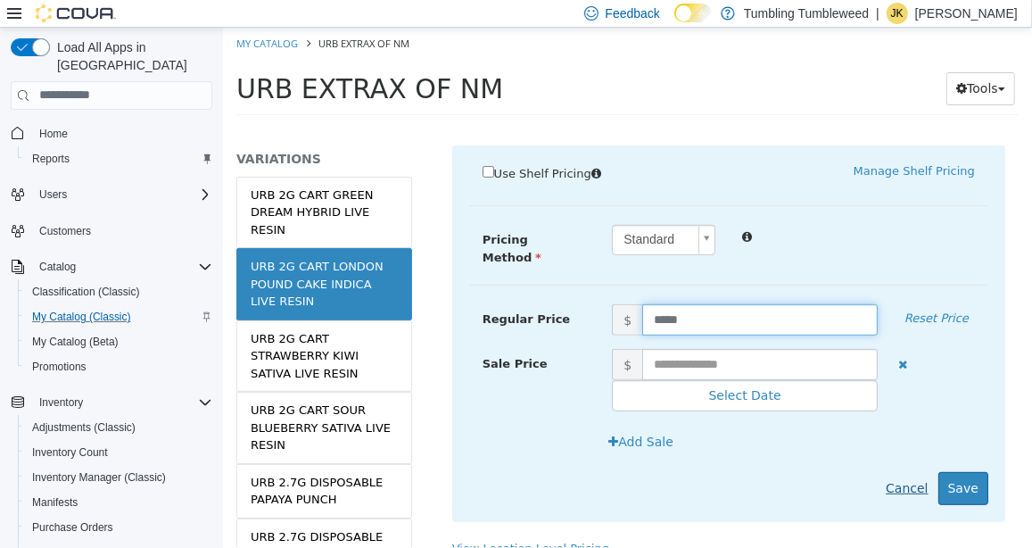
scroll to position [456, 0]
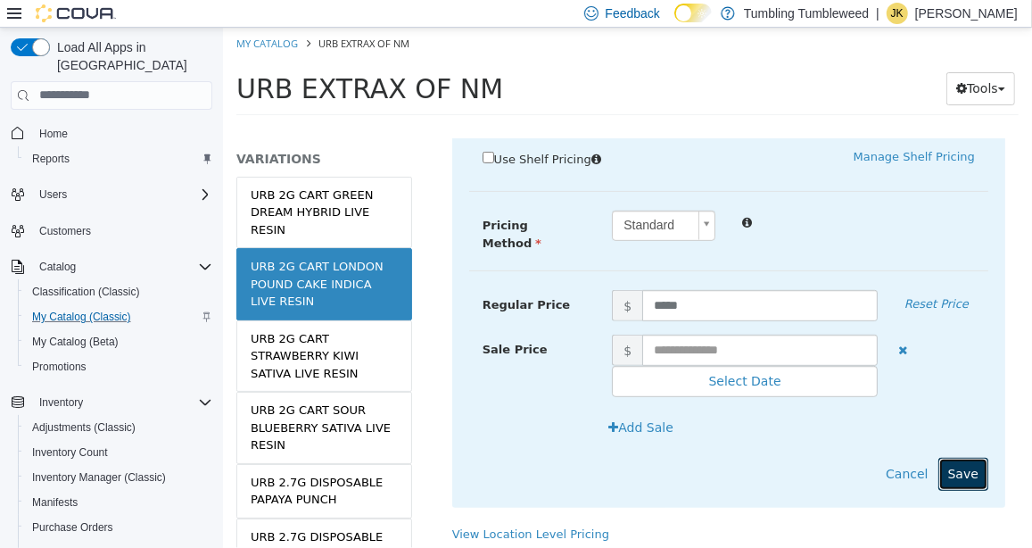
click at [951, 457] on button "Save" at bounding box center [962, 473] width 50 height 33
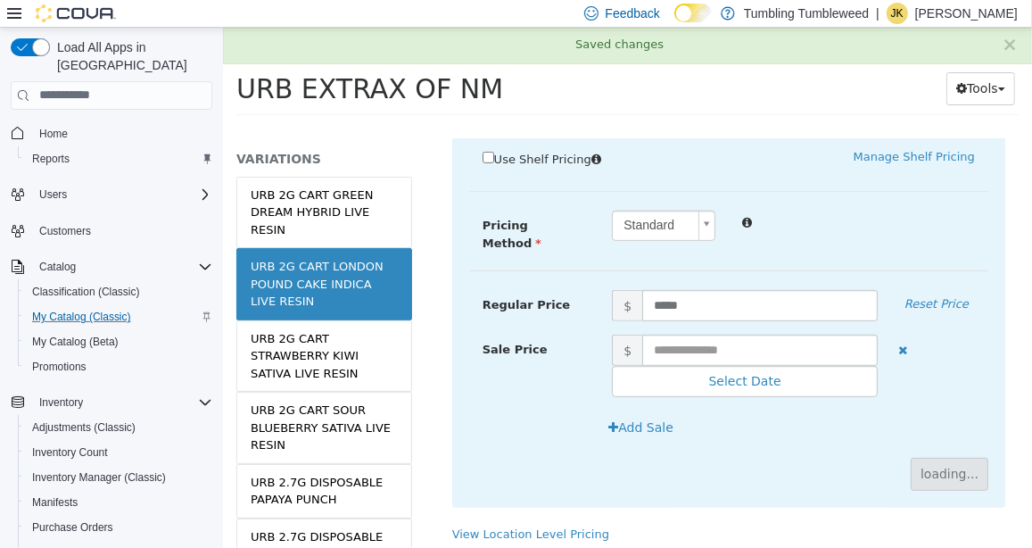
scroll to position [278, 0]
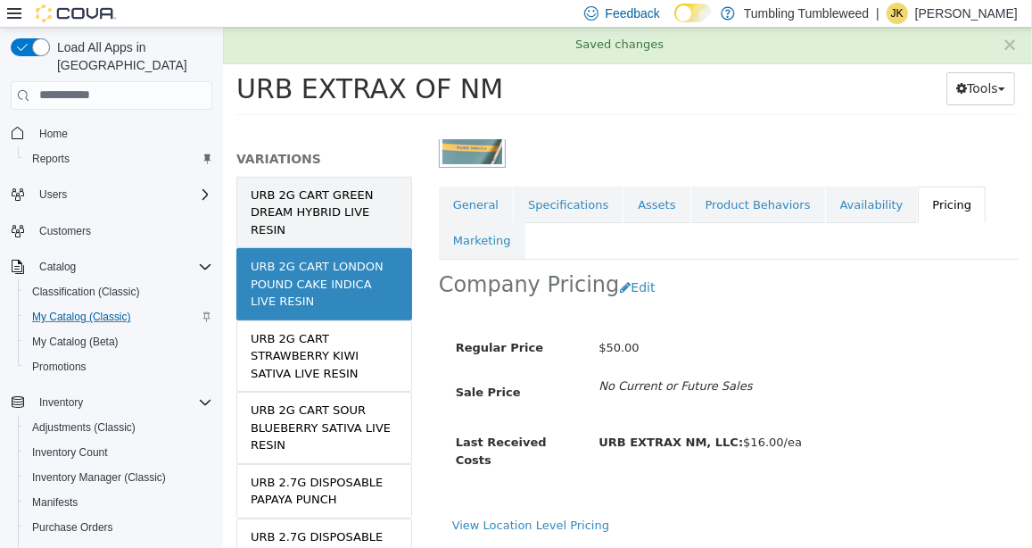
click at [315, 217] on div "URB 2G CART GREEN DREAM HYBRID LIVE RESIN" at bounding box center [323, 212] width 147 height 53
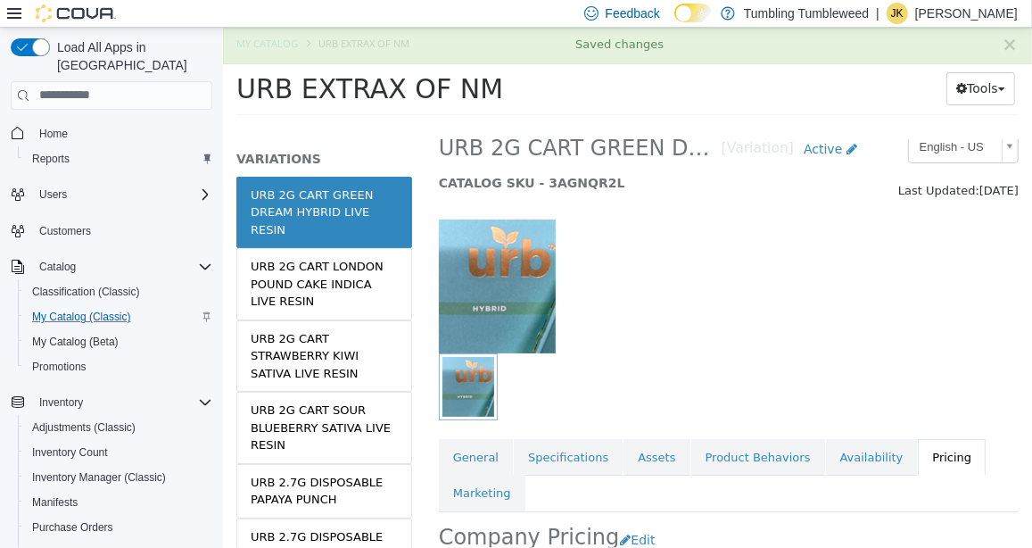
scroll to position [277, 0]
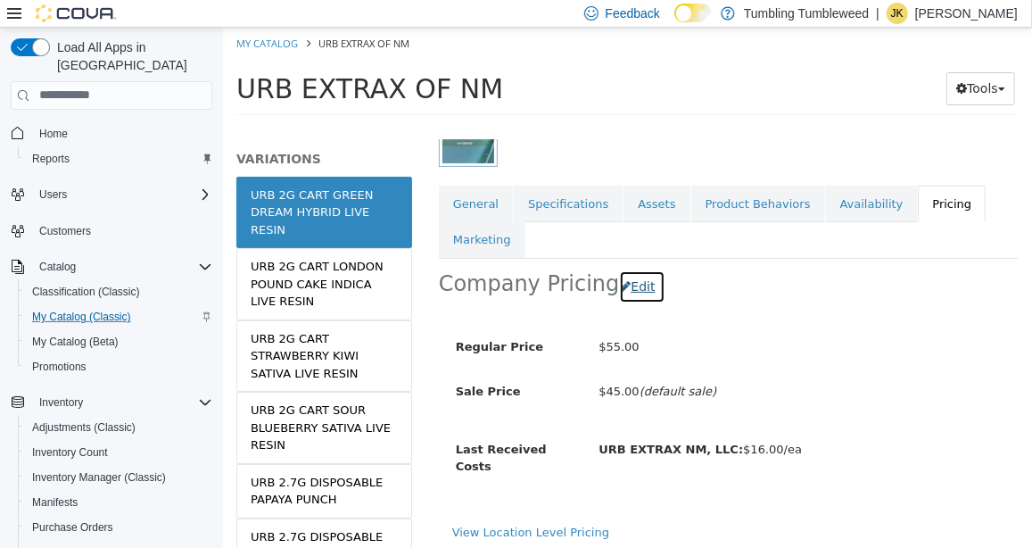
click at [631, 286] on button "Edit" at bounding box center [640, 285] width 45 height 33
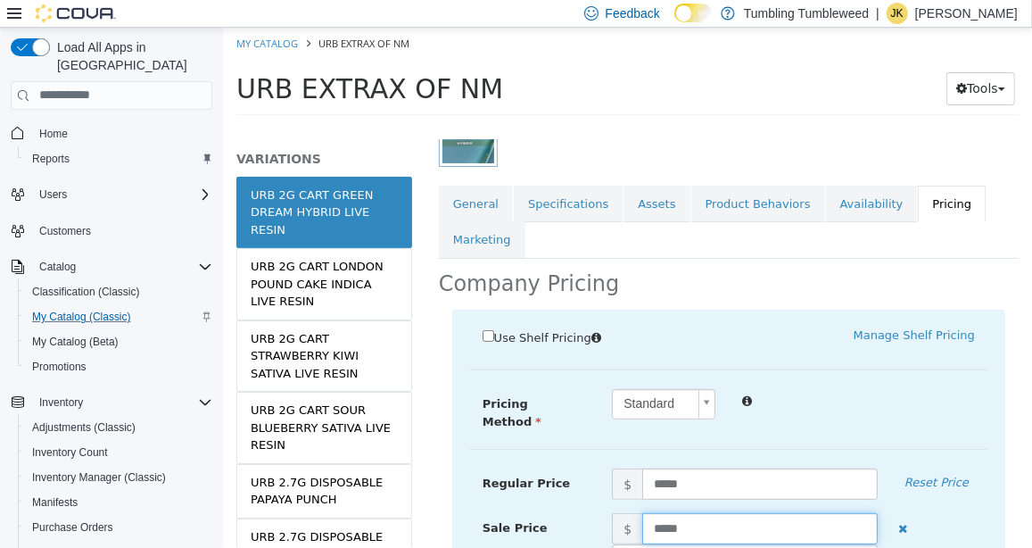
click at [658, 512] on input "*****" at bounding box center [758, 527] width 235 height 31
type input "*****"
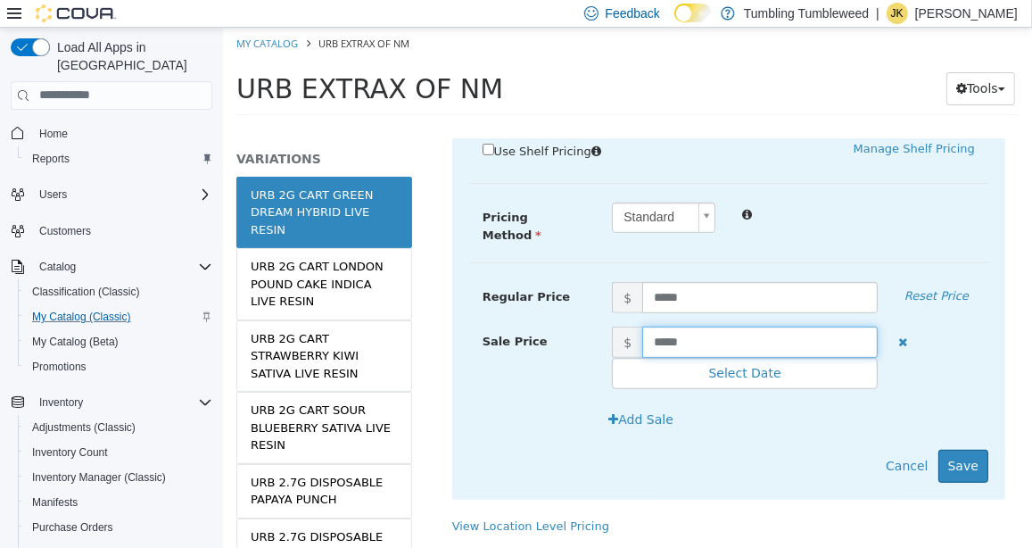
scroll to position [466, 0]
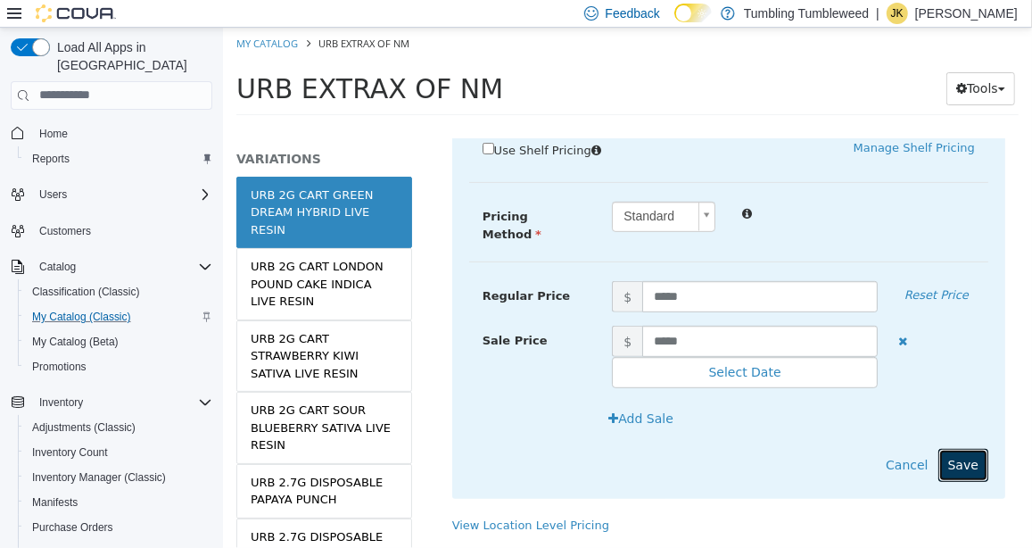
click at [944, 448] on button "Save" at bounding box center [962, 464] width 50 height 33
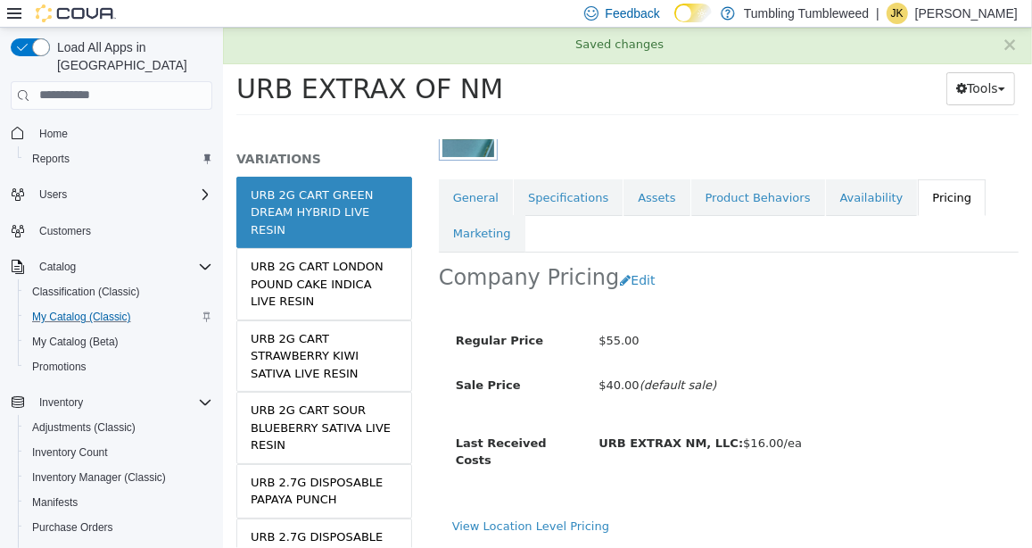
scroll to position [286, 0]
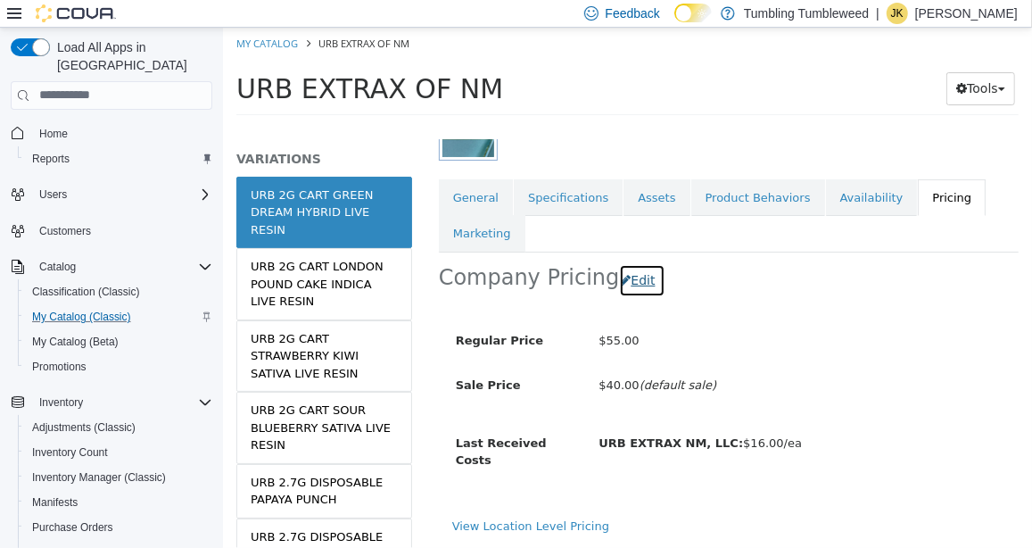
click at [632, 277] on button "Edit" at bounding box center [640, 279] width 45 height 33
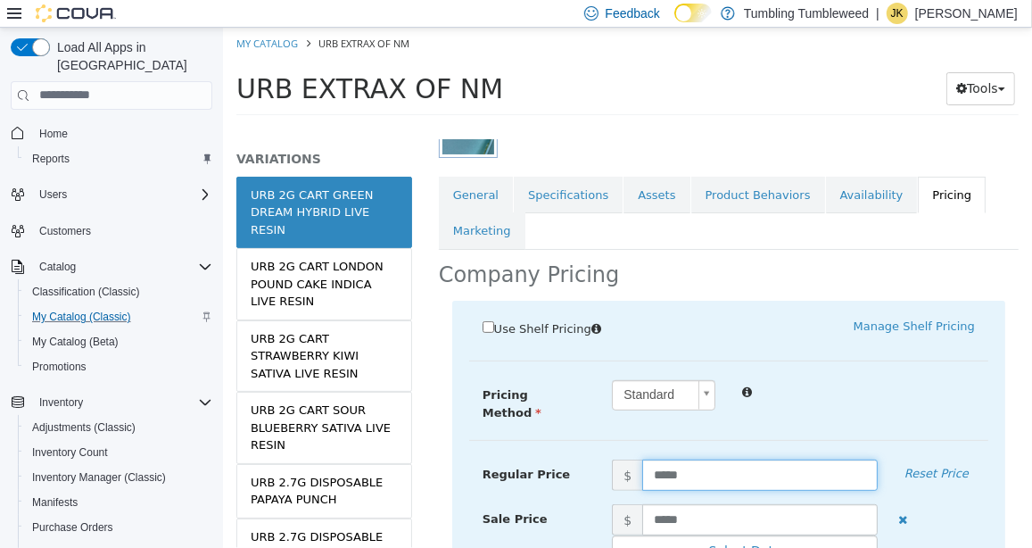
click at [658, 462] on input "*****" at bounding box center [758, 473] width 235 height 31
type input "*****"
click at [865, 362] on div "Use Shelf Pricing    Manage Shelf Pricing Shelf Price Select a Shelf Price Shel…" at bounding box center [727, 488] width 553 height 376
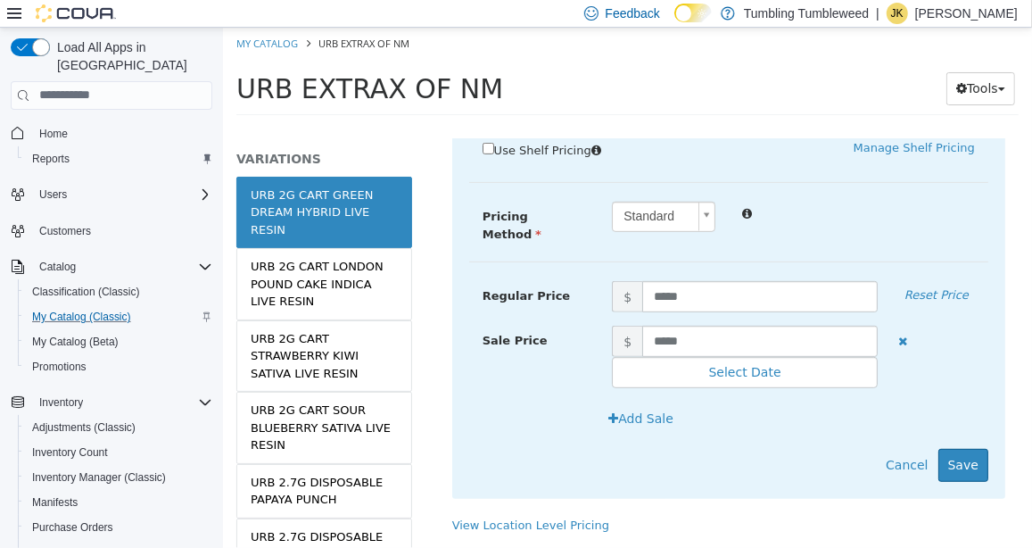
scroll to position [466, 0]
click at [942, 448] on button "Save" at bounding box center [962, 464] width 50 height 33
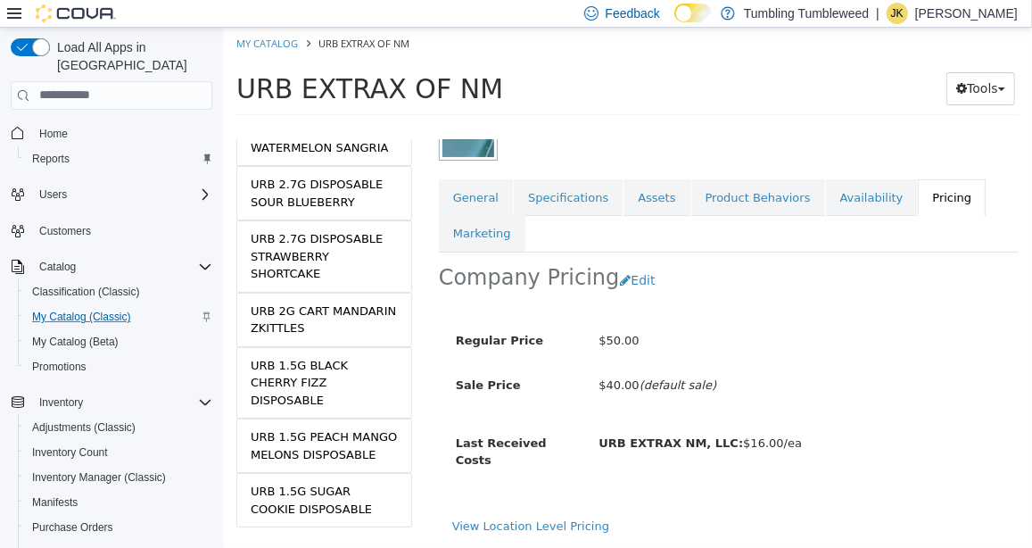
scroll to position [642, 0]
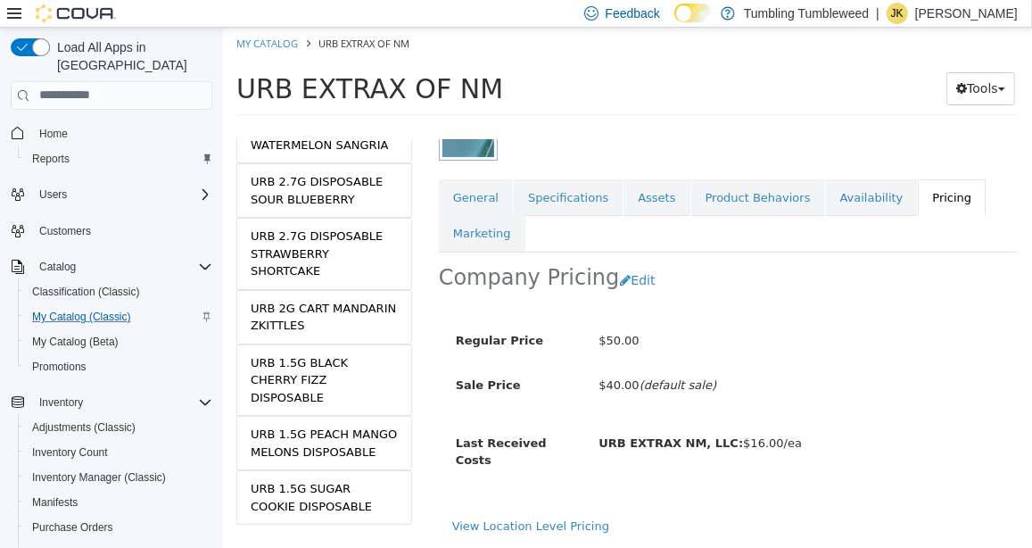
click at [664, 87] on h1 "URB EXTRAX OF NM" at bounding box center [533, 87] width 596 height 35
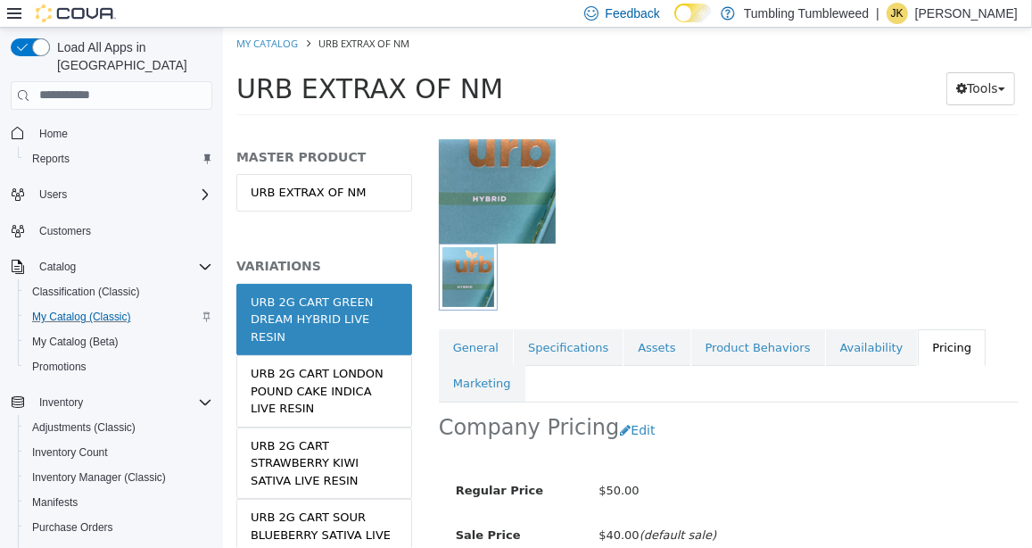
scroll to position [0, 0]
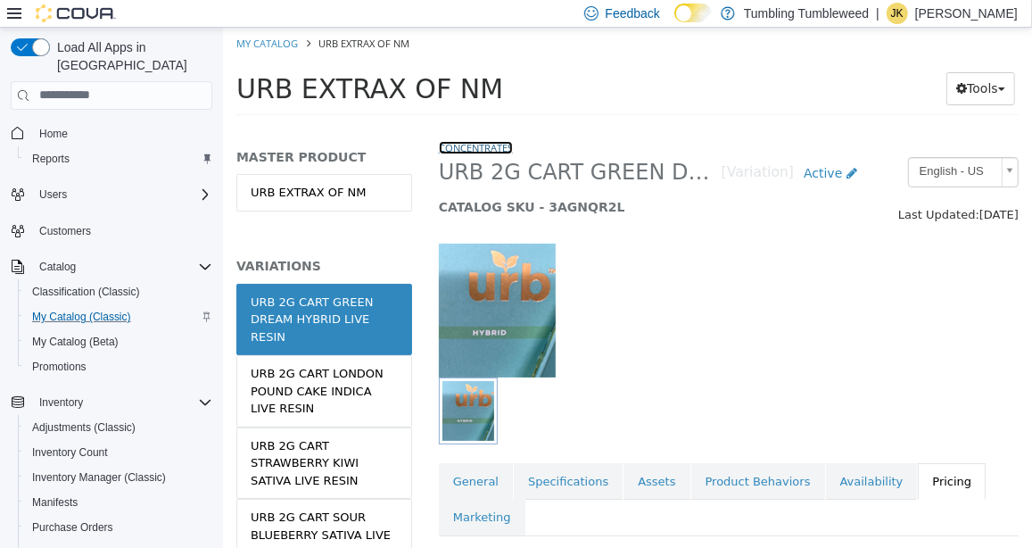
click at [489, 141] on link "Concentrates" at bounding box center [475, 146] width 74 height 13
select select "**********"
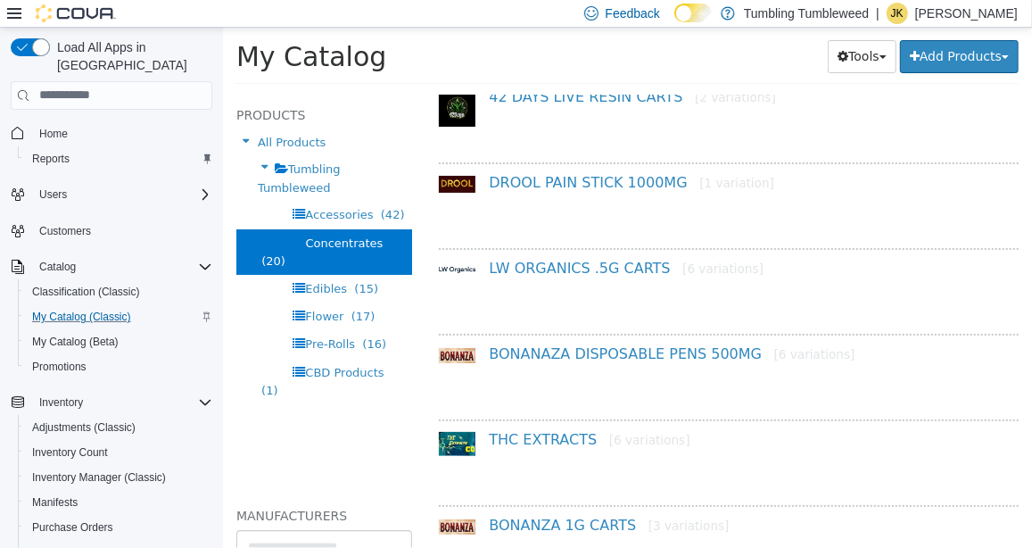
scroll to position [1070, 0]
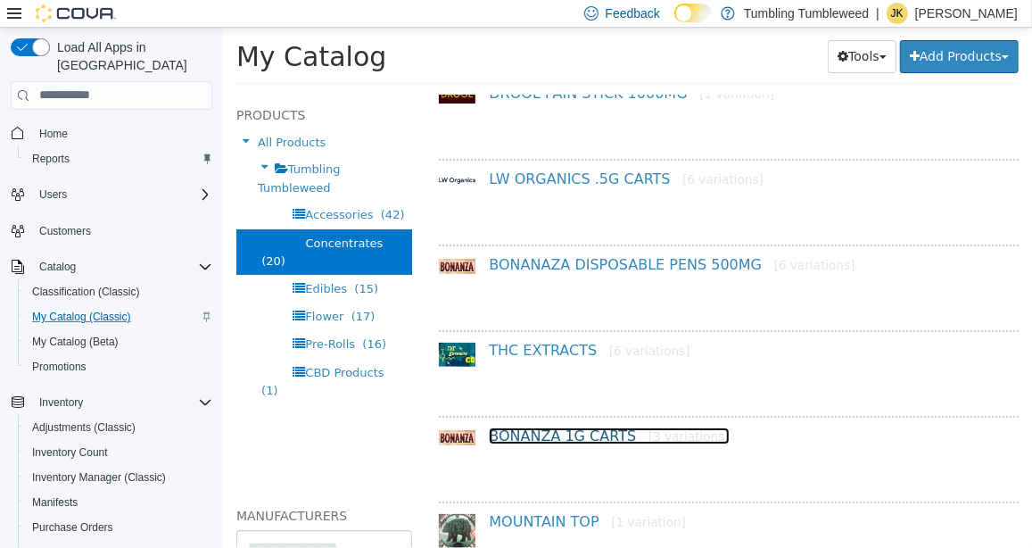
click at [536, 433] on link "BONANZA 1G CARTS [3 variations]" at bounding box center [608, 434] width 240 height 17
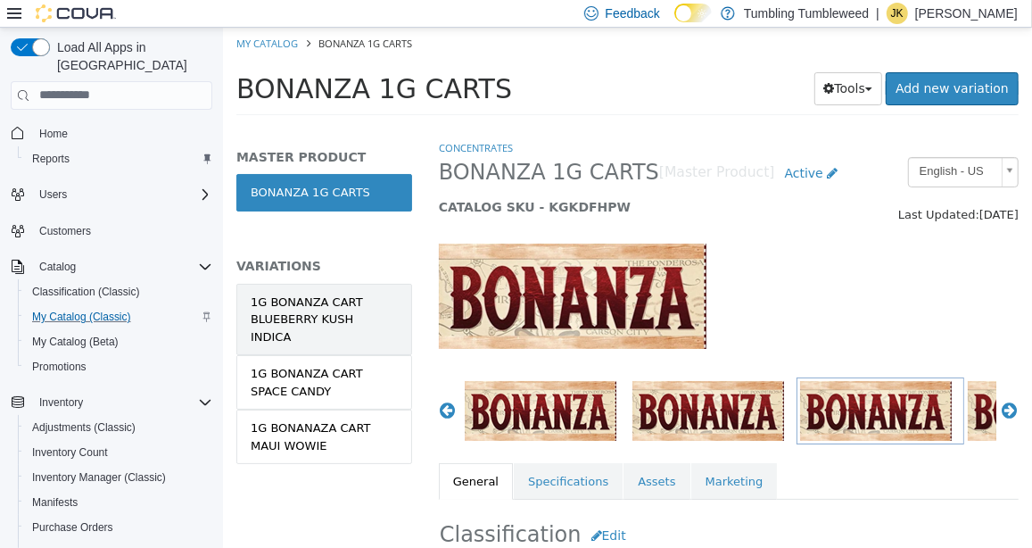
click at [356, 307] on div "1G BONANZA CART BLUEBERRY KUSH INDICA" at bounding box center [323, 319] width 147 height 53
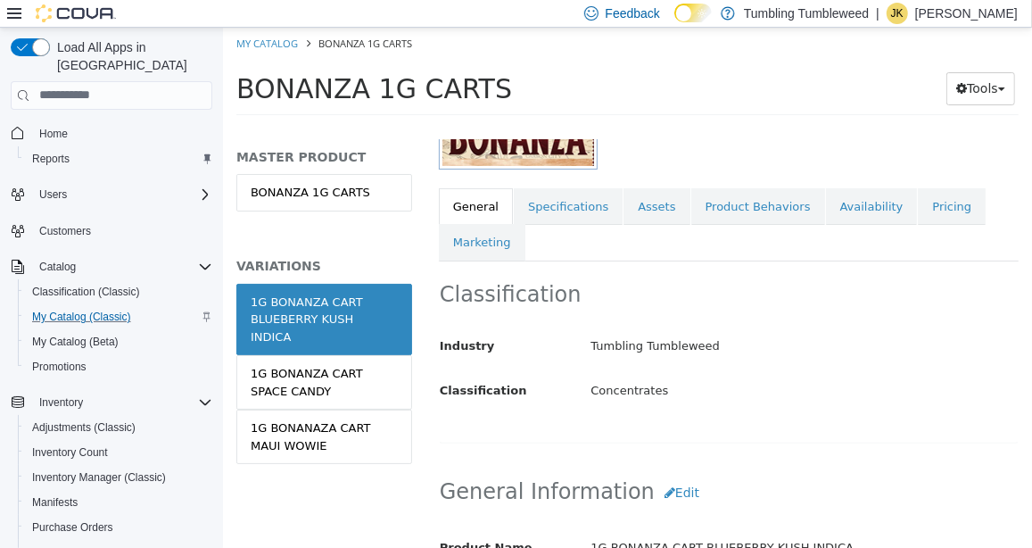
scroll to position [268, 0]
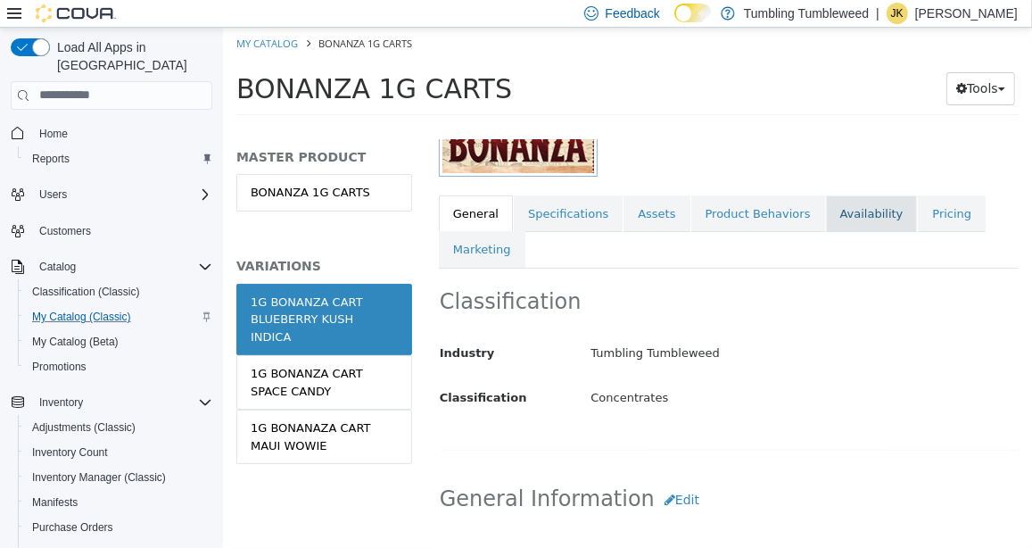
click at [832, 211] on link "Availability" at bounding box center [871, 212] width 92 height 37
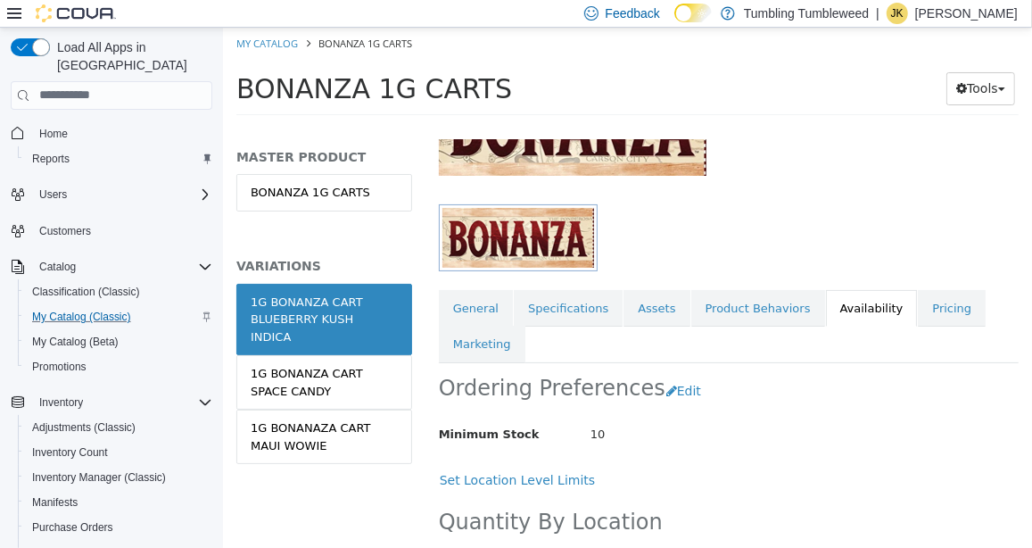
scroll to position [268, 0]
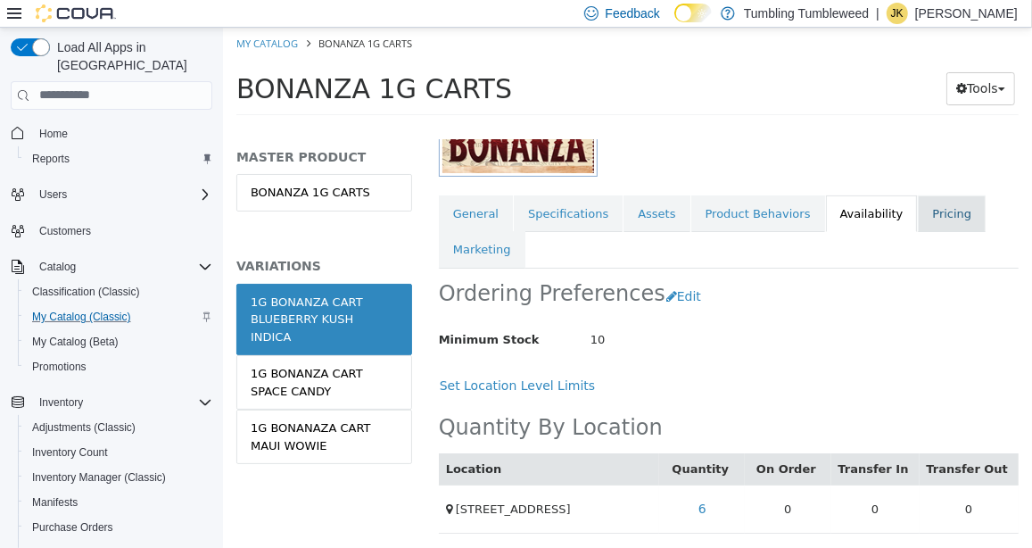
click at [918, 216] on link "Pricing" at bounding box center [951, 212] width 68 height 37
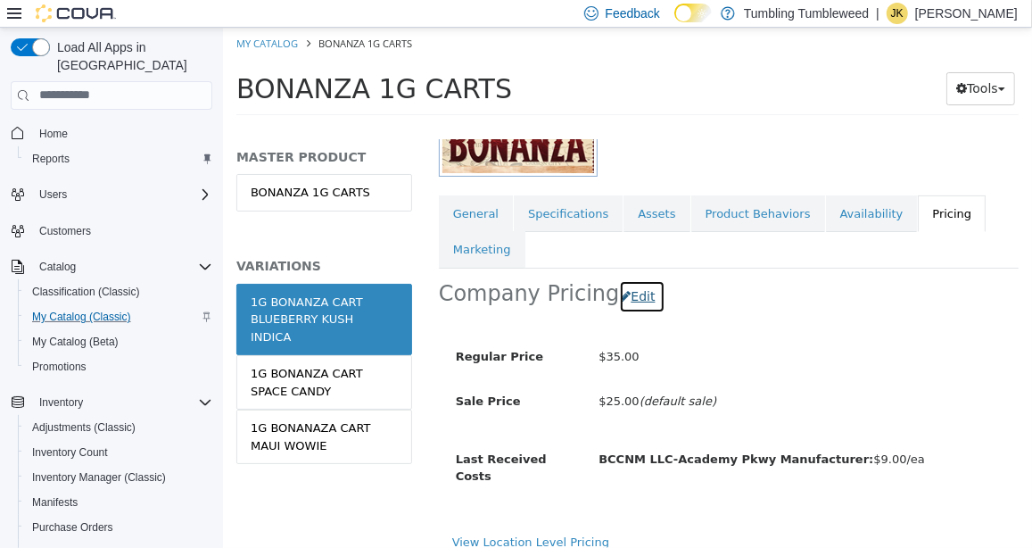
click at [622, 293] on button "Edit" at bounding box center [640, 295] width 45 height 33
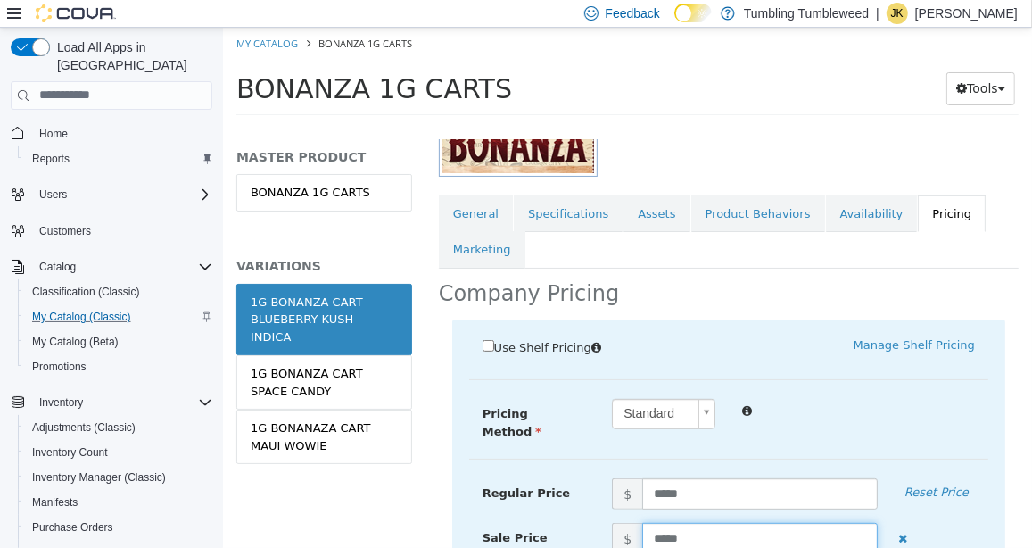
click at [658, 528] on input "*****" at bounding box center [758, 537] width 235 height 31
type input "*****"
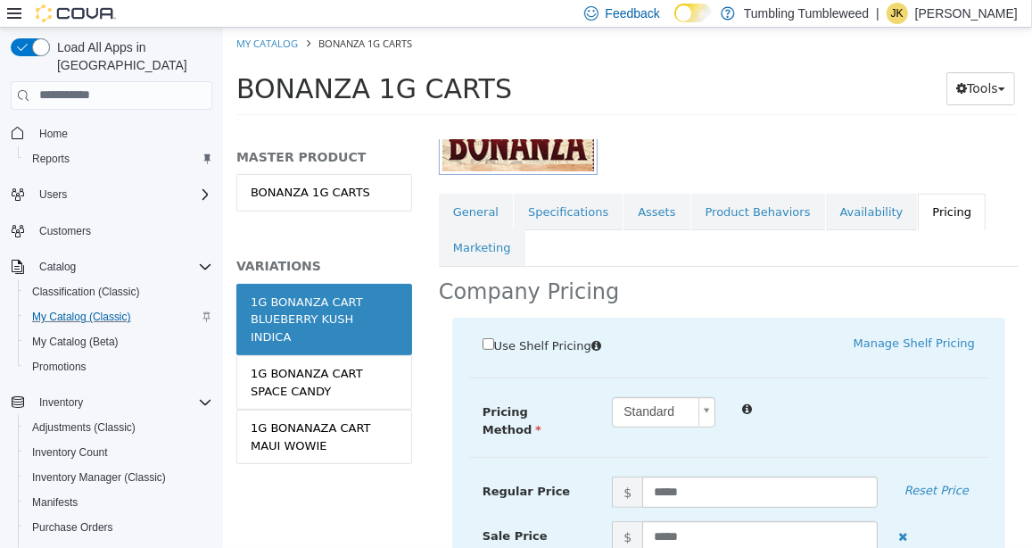
click at [897, 389] on div "Use Shelf Pricing    Manage Shelf Pricing Shelf Price Select a Shelf Price Shel…" at bounding box center [727, 505] width 553 height 376
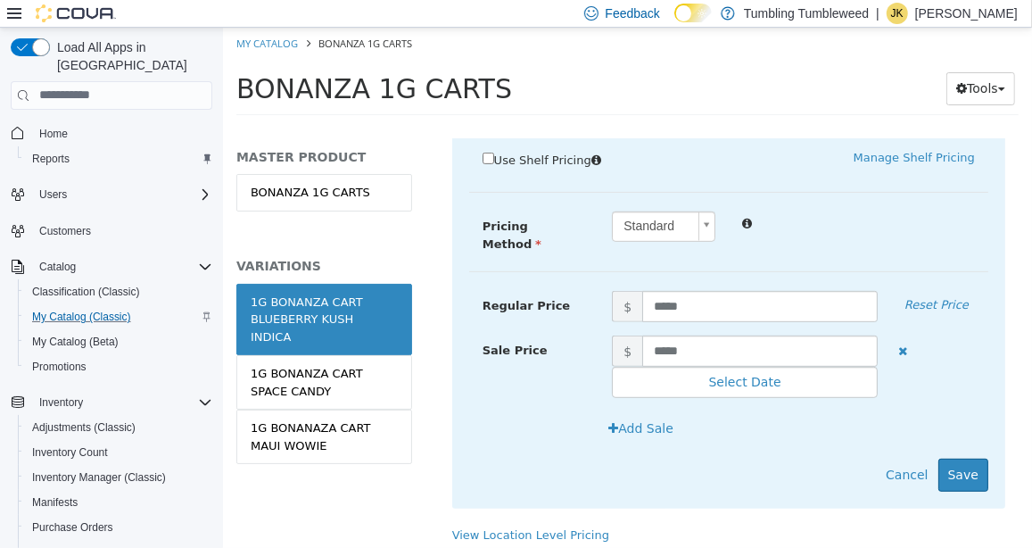
scroll to position [466, 0]
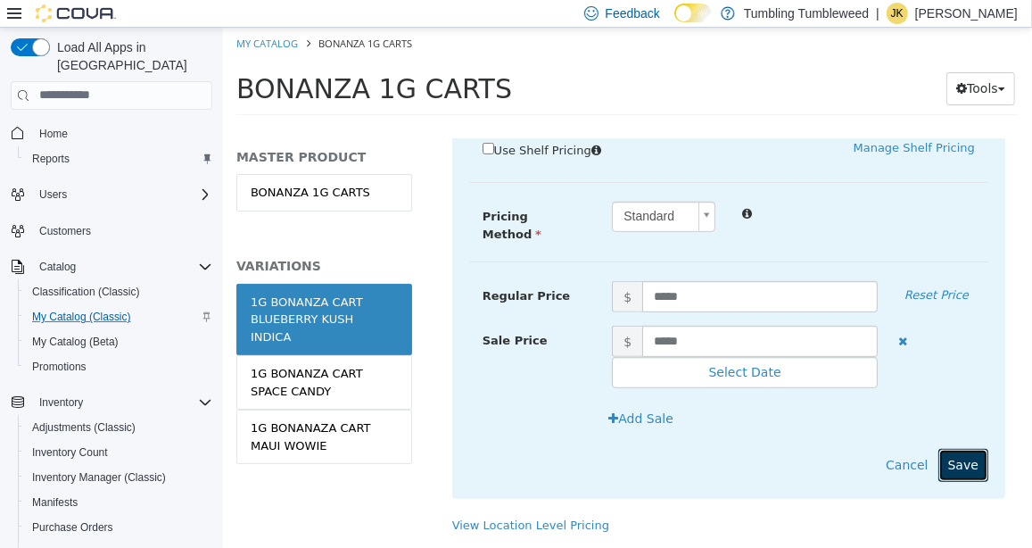
click at [945, 448] on button "Save" at bounding box center [962, 464] width 50 height 33
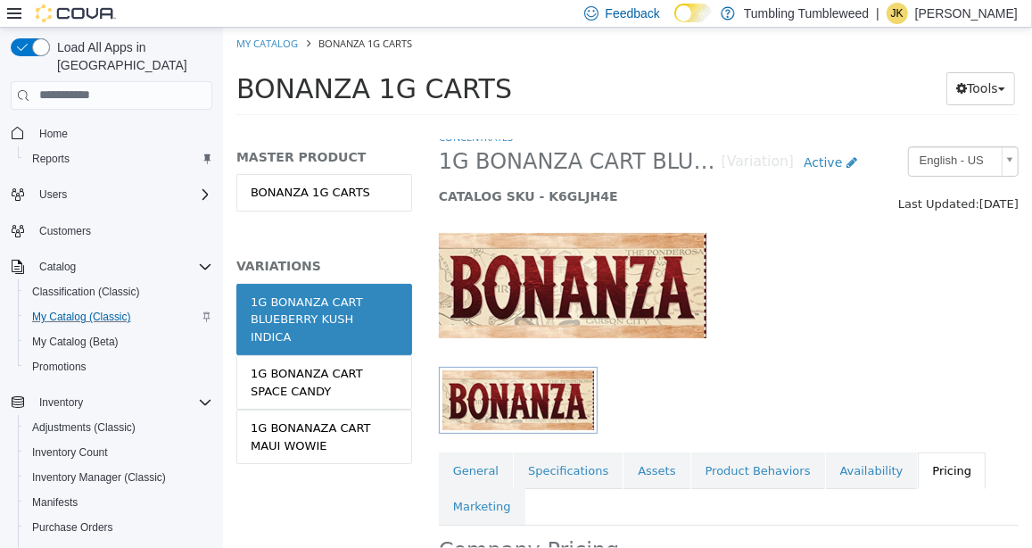
scroll to position [0, 0]
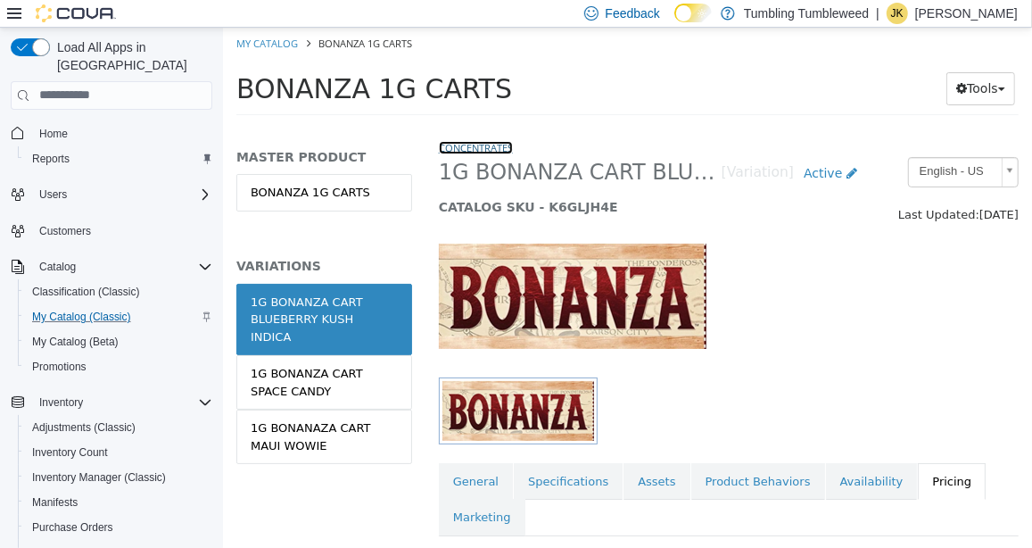
click at [470, 147] on link "Concentrates" at bounding box center [475, 146] width 74 height 13
select select "**********"
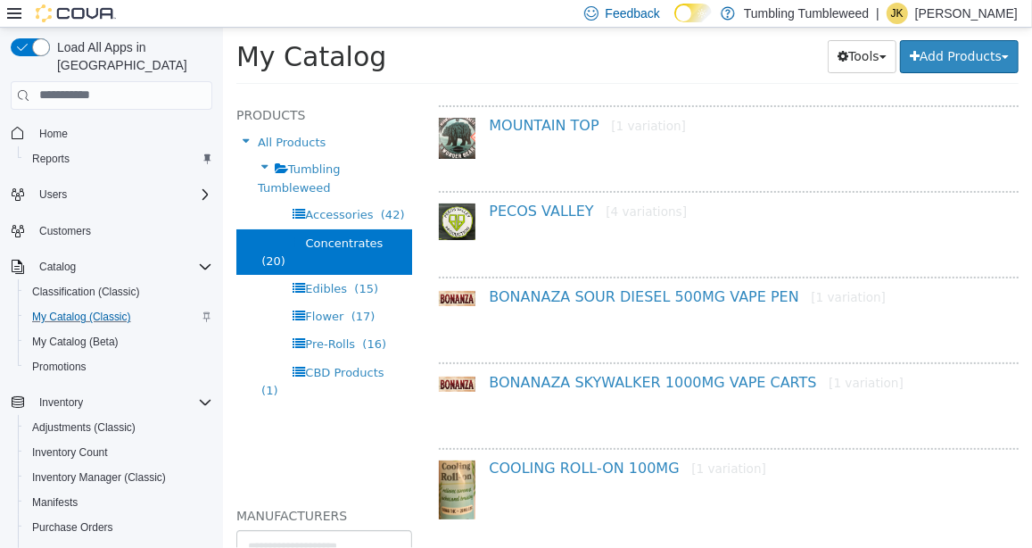
scroll to position [1488, 0]
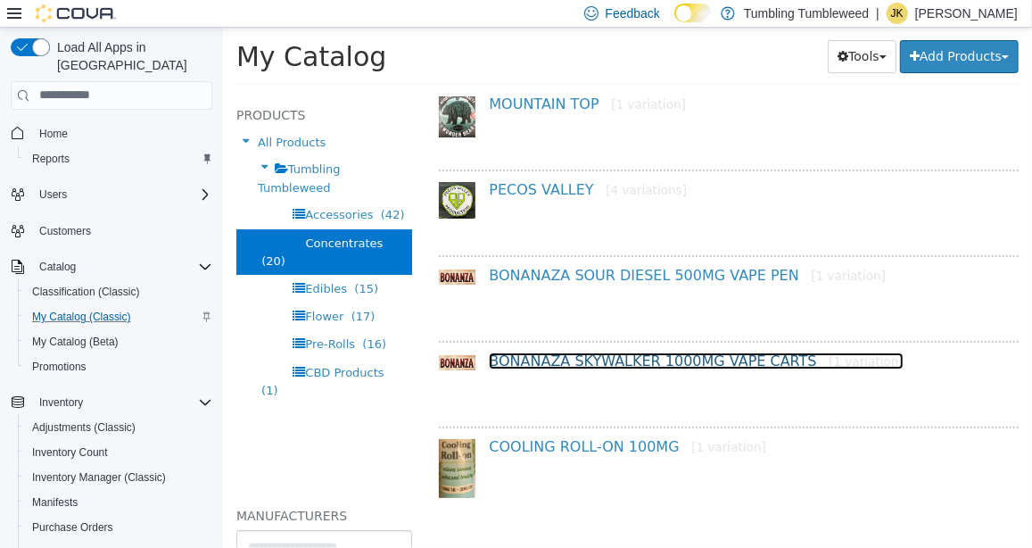
click at [623, 355] on link "BONANAZA SKYWALKER 1000MG VAPE CARTS [1 variation]" at bounding box center [695, 359] width 415 height 17
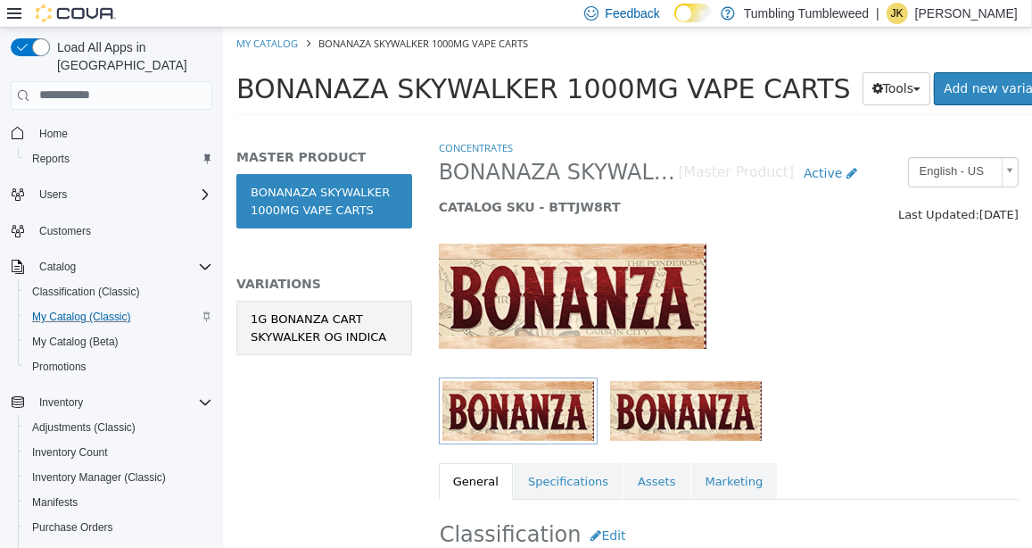
click at [365, 313] on div "1G BONANZA CART SKYWALKER OG INDICA" at bounding box center [323, 326] width 147 height 35
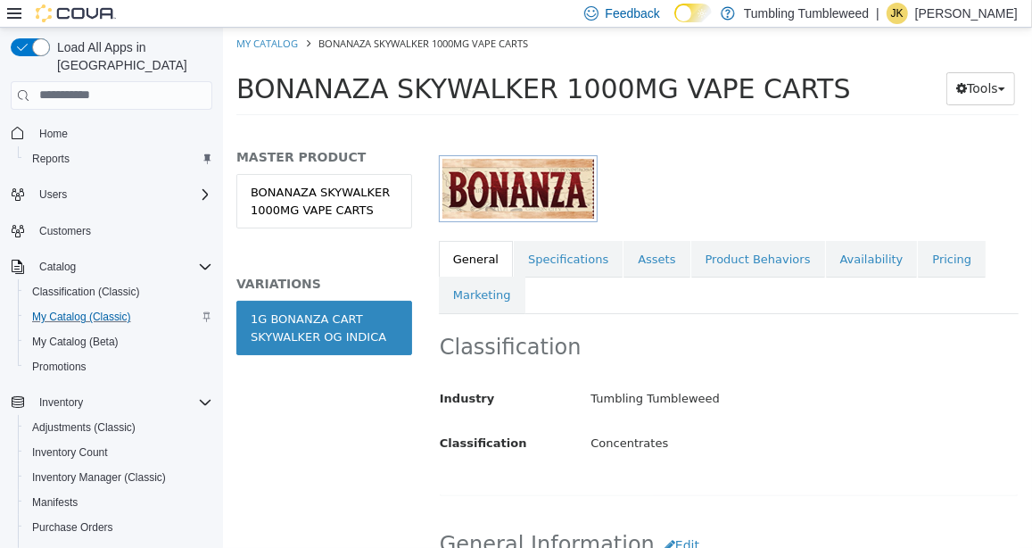
scroll to position [268, 0]
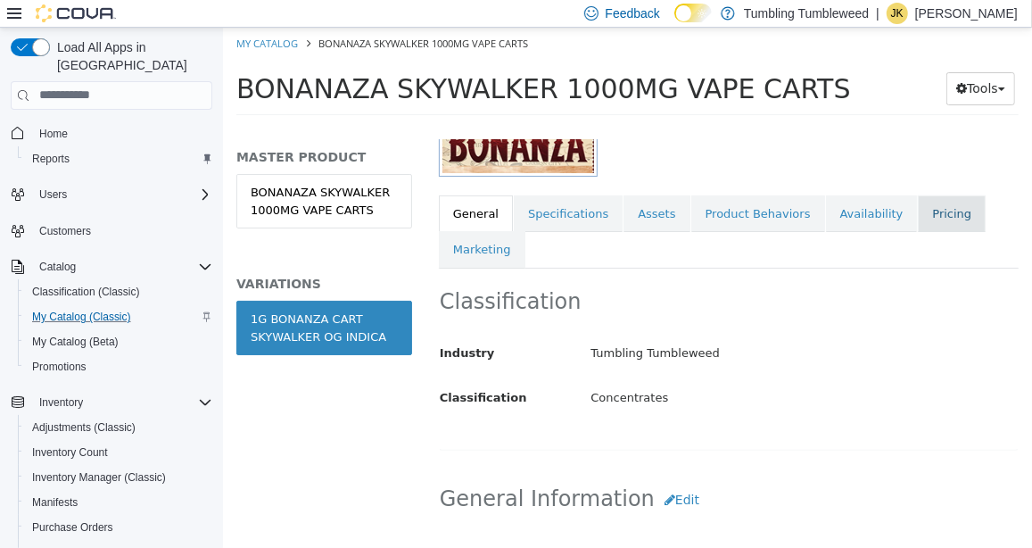
click at [917, 202] on link "Pricing" at bounding box center [951, 212] width 68 height 37
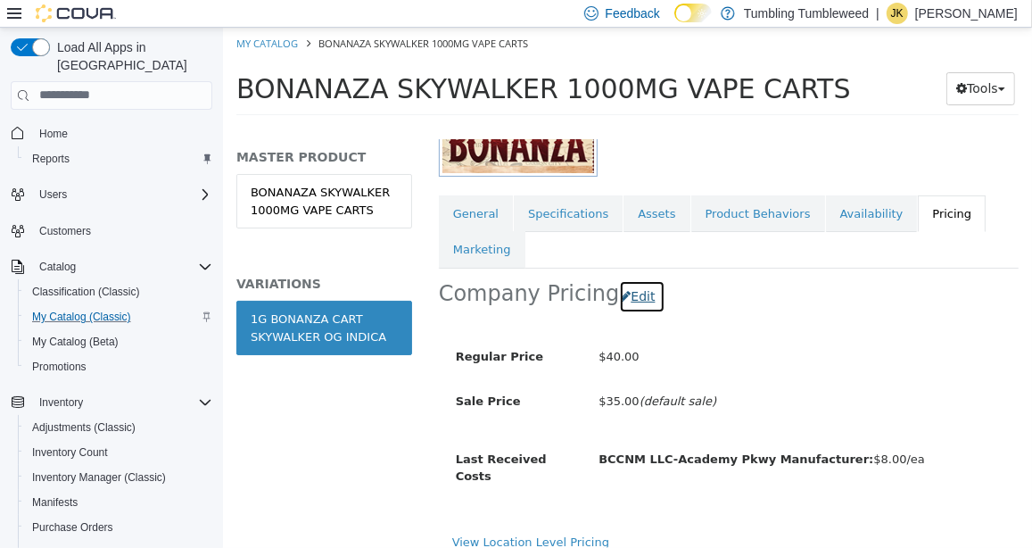
click at [631, 295] on button "Edit" at bounding box center [640, 295] width 45 height 33
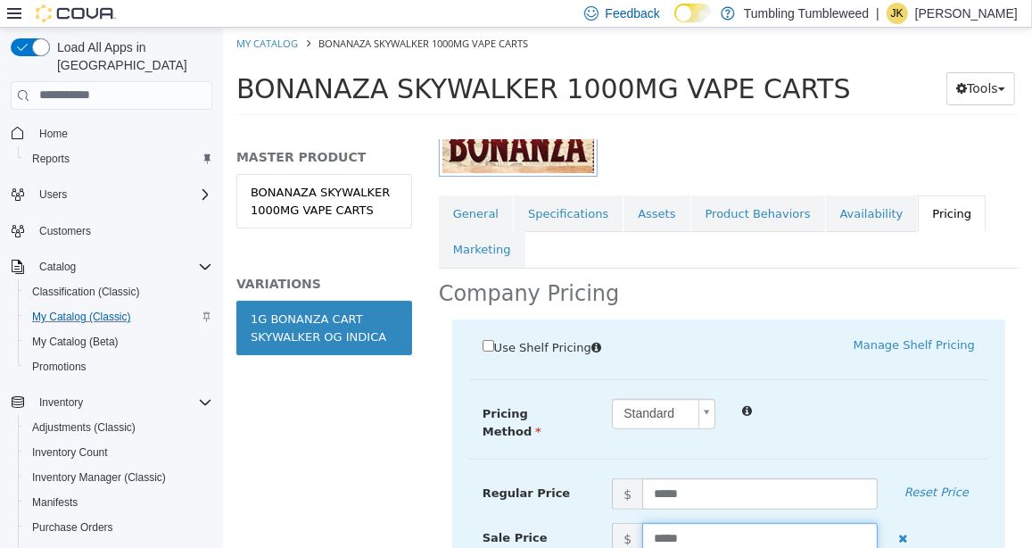
click at [658, 525] on input "*****" at bounding box center [758, 537] width 235 height 31
type input "*****"
click at [864, 397] on div at bounding box center [858, 406] width 260 height 21
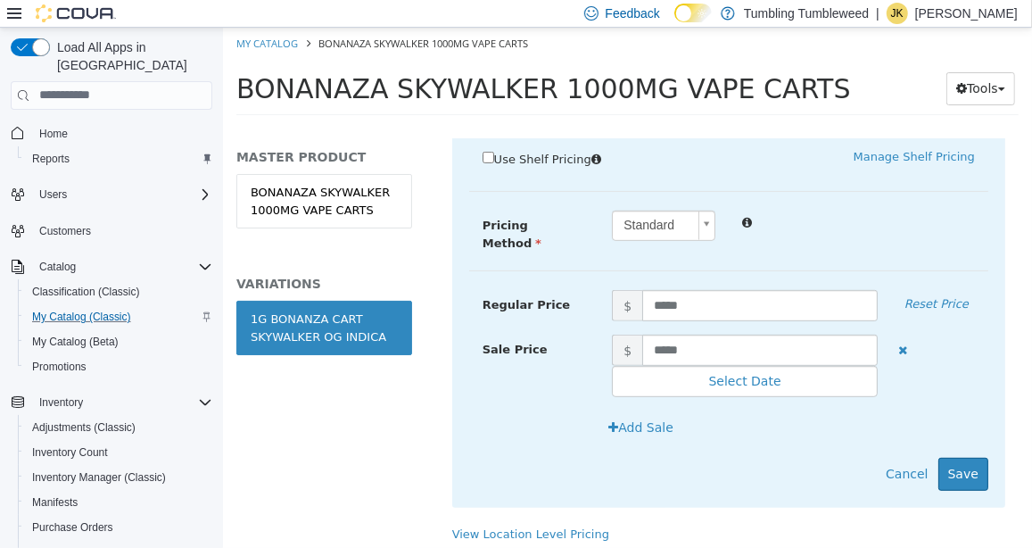
scroll to position [466, 0]
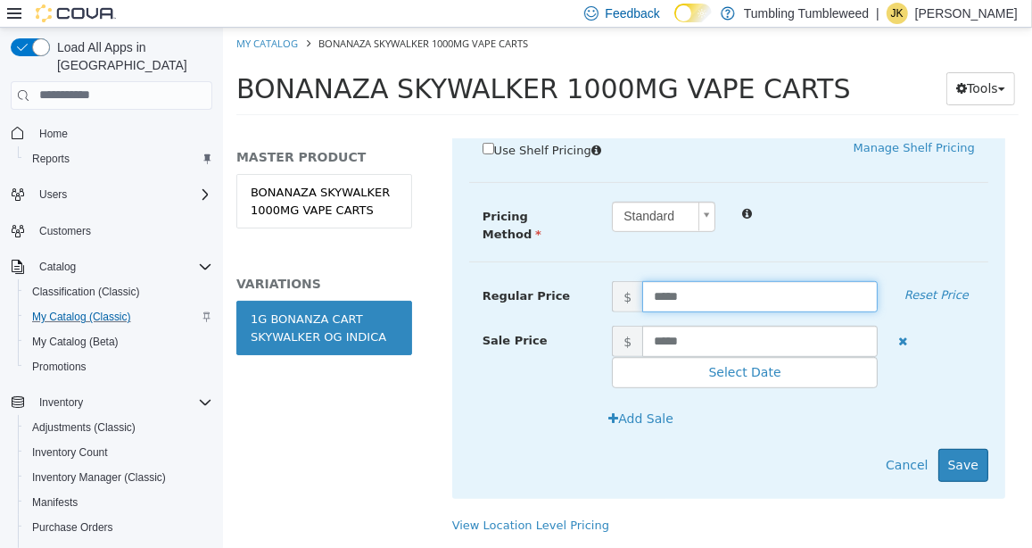
drag, startPoint x: 686, startPoint y: 282, endPoint x: 620, endPoint y: 286, distance: 66.1
click at [623, 284] on span "$ *****" at bounding box center [744, 295] width 293 height 31
click at [666, 292] on input "text" at bounding box center [758, 295] width 235 height 31
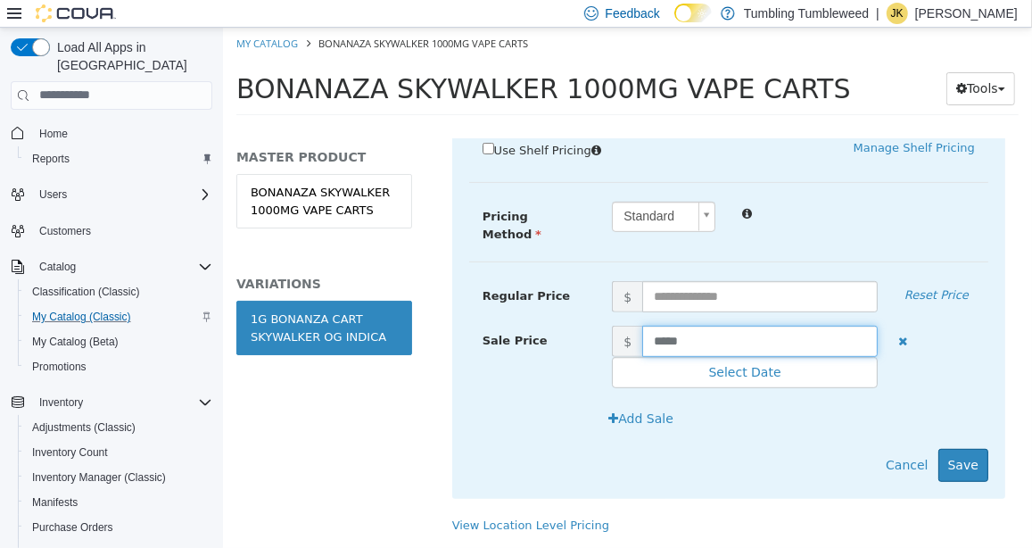
drag, startPoint x: 689, startPoint y: 334, endPoint x: 597, endPoint y: 338, distance: 92.0
click at [609, 334] on span "$ *****" at bounding box center [744, 340] width 293 height 31
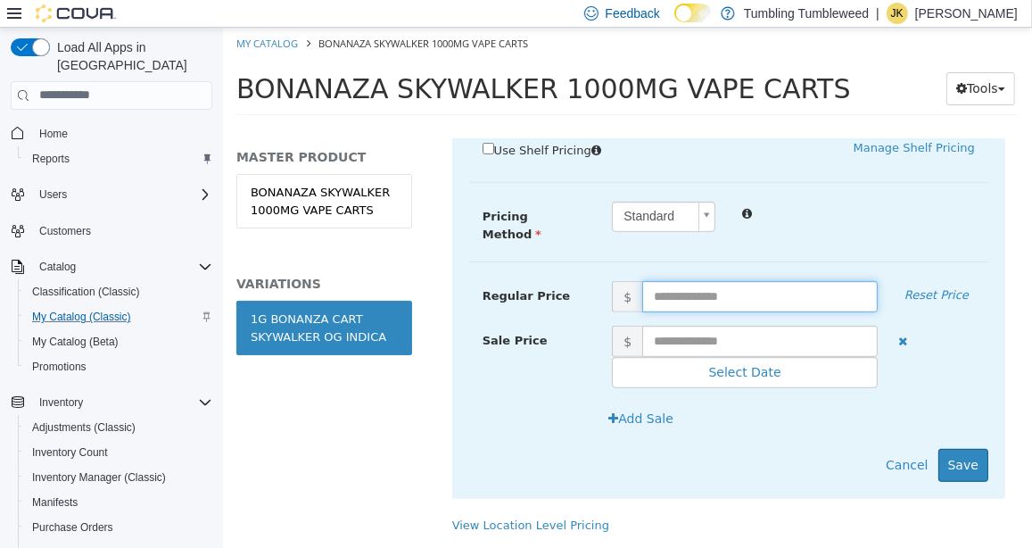
click at [703, 287] on input "text" at bounding box center [758, 295] width 235 height 31
type input "**"
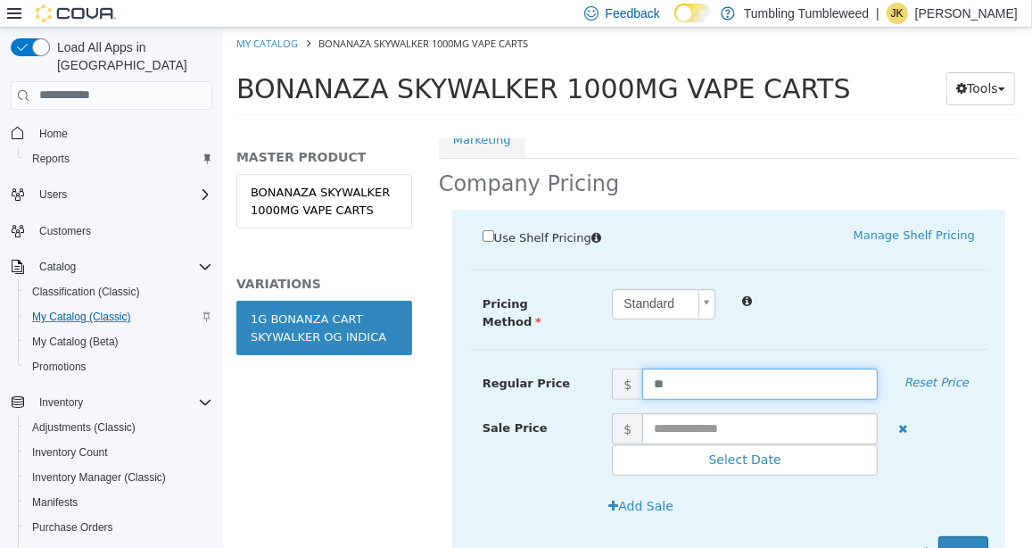
click at [946, 301] on div at bounding box center [858, 298] width 260 height 21
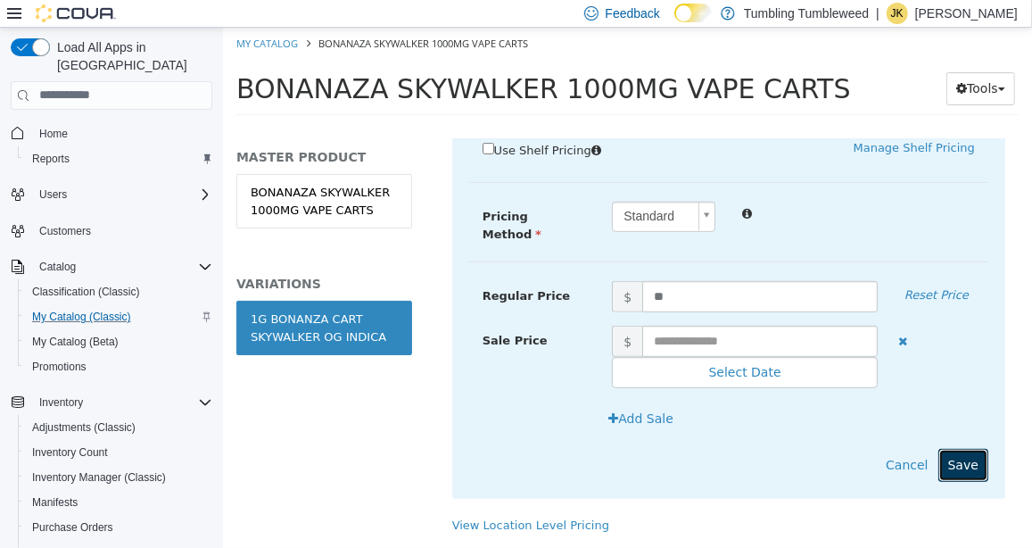
click at [953, 450] on button "Save" at bounding box center [962, 464] width 50 height 33
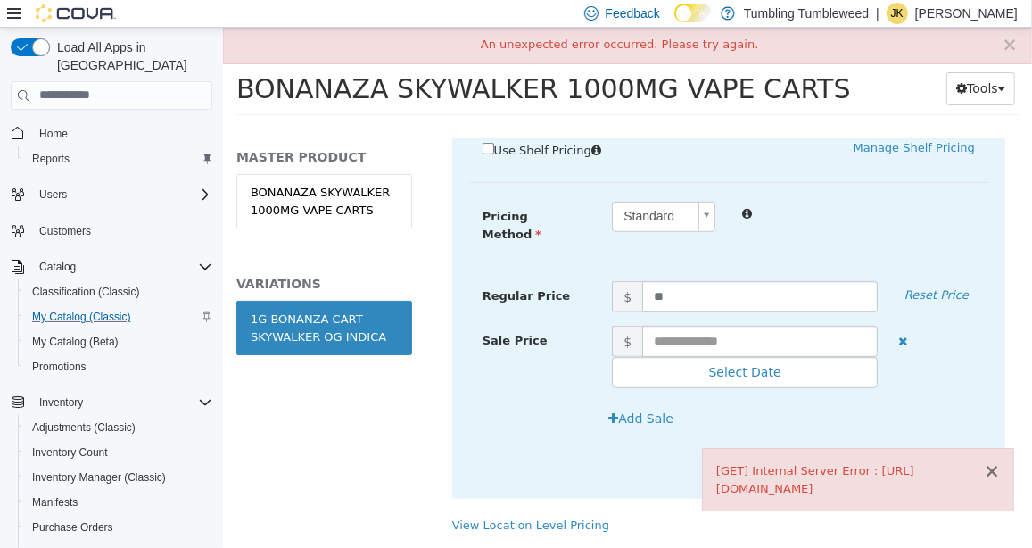
click at [997, 475] on button "×" at bounding box center [991, 470] width 16 height 19
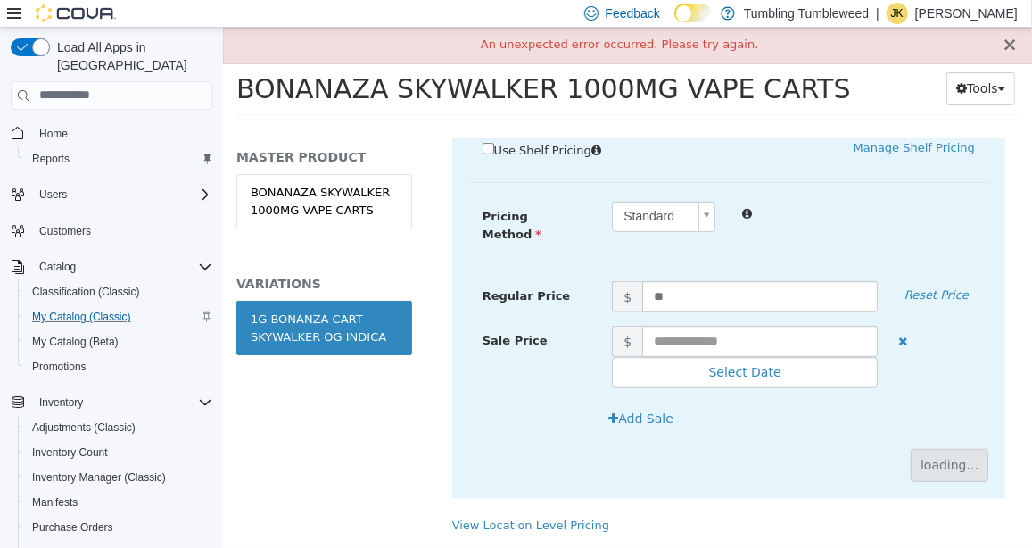
click at [1005, 45] on button "×" at bounding box center [1009, 44] width 16 height 19
